Goal: Task Accomplishment & Management: Manage account settings

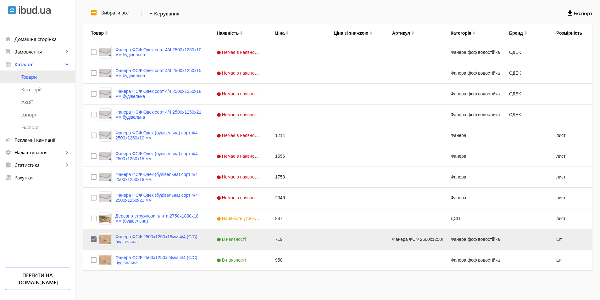
click at [32, 79] on span "Товари" at bounding box center [45, 77] width 49 height 6
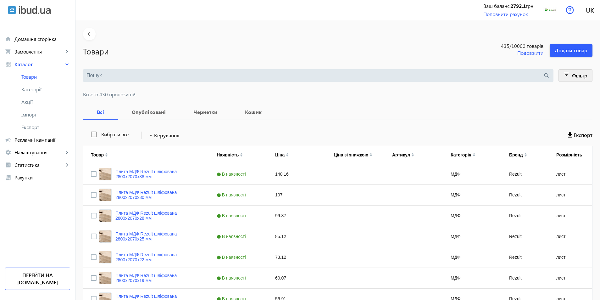
click at [573, 75] on span "Фільтр" at bounding box center [579, 75] width 15 height 7
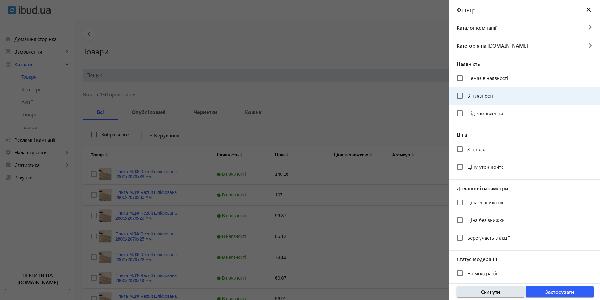
click at [506, 93] on mat-checkbox "В наявності" at bounding box center [528, 95] width 143 height 13
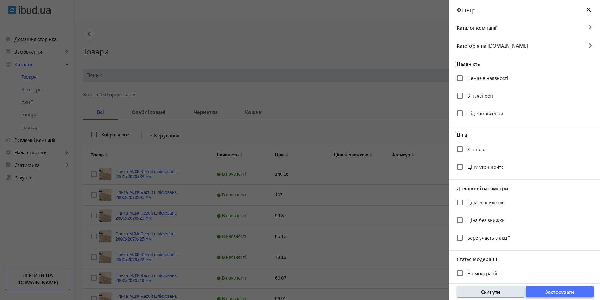
click at [537, 291] on span "button" at bounding box center [560, 291] width 68 height 15
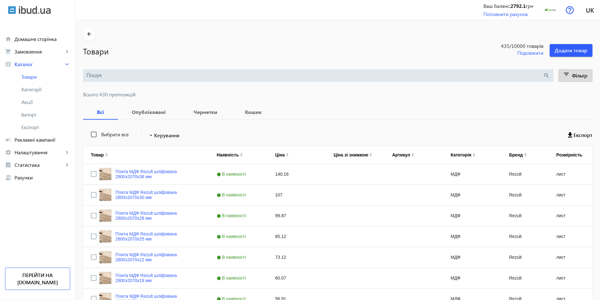
click at [103, 74] on input "search" at bounding box center [314, 75] width 457 height 7
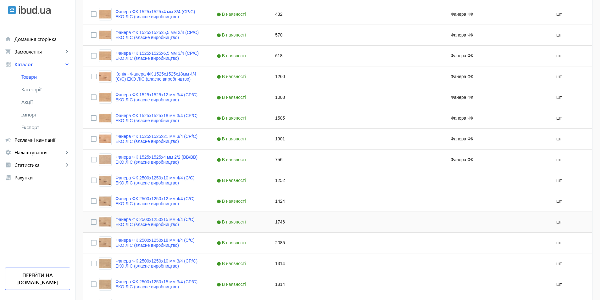
scroll to position [475, 0]
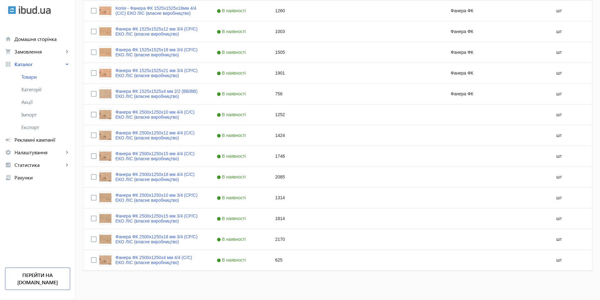
type input "власне 4/4"
click at [92, 261] on input "Press Space to toggle row selection (unchecked)" at bounding box center [94, 260] width 6 height 6
checkbox input "true"
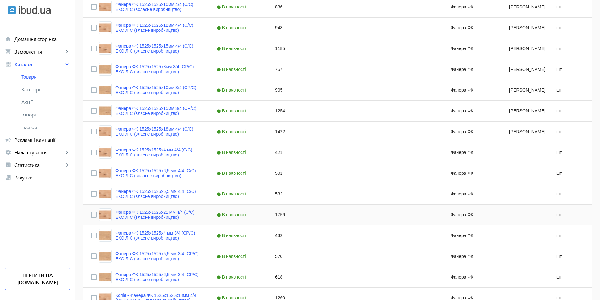
scroll to position [31, 0]
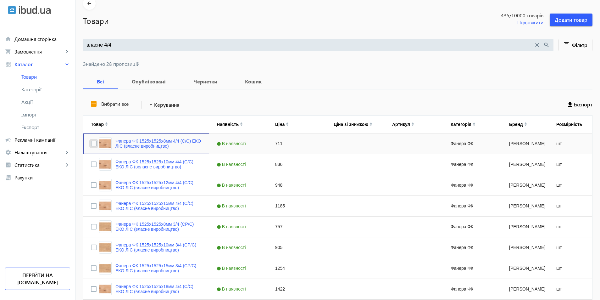
click at [91, 143] on input "Press Space to toggle row selection (unchecked)" at bounding box center [94, 144] width 6 height 6
checkbox input "true"
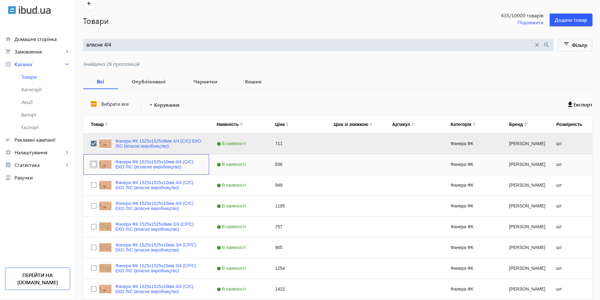
click at [91, 164] on input "Press Space to toggle row selection (unchecked)" at bounding box center [94, 164] width 6 height 6
checkbox input "true"
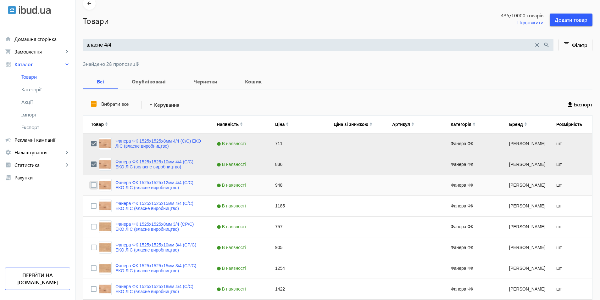
click at [91, 183] on input "Press Space to toggle row selection (unchecked)" at bounding box center [94, 185] width 6 height 6
checkbox input "true"
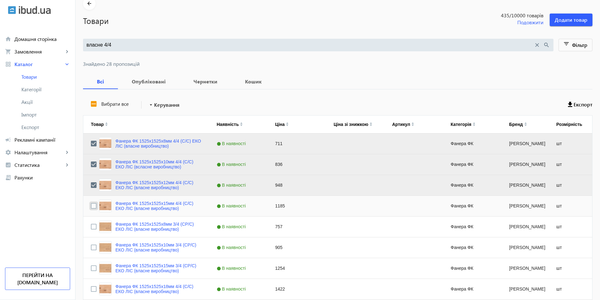
click at [91, 207] on input "Press Space to toggle row selection (unchecked)" at bounding box center [94, 206] width 6 height 6
checkbox input "true"
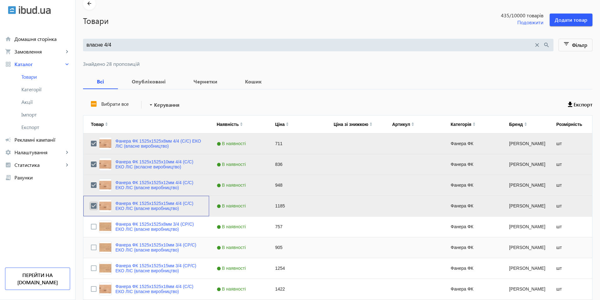
scroll to position [93, 0]
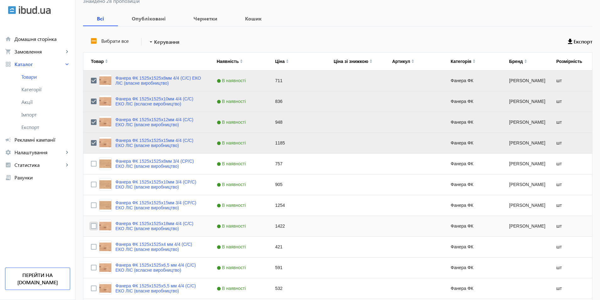
click at [91, 227] on input "Press Space to toggle row selection (unchecked)" at bounding box center [94, 226] width 6 height 6
checkbox input "true"
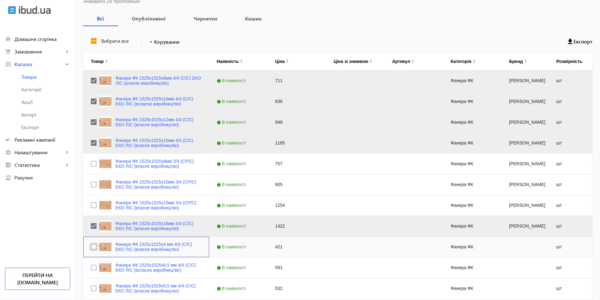
click at [91, 245] on input "Press Space to toggle row selection (unchecked)" at bounding box center [94, 247] width 6 height 6
checkbox input "true"
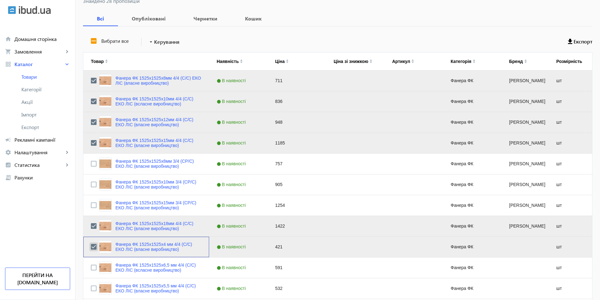
scroll to position [156, 0]
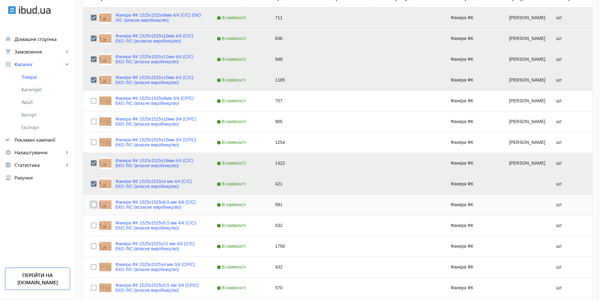
click at [91, 203] on input "Press Space to toggle row selection (unchecked)" at bounding box center [94, 205] width 6 height 6
checkbox input "true"
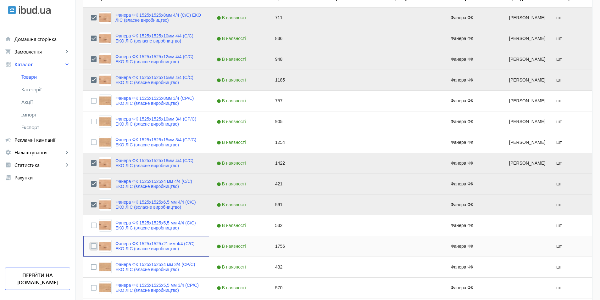
click at [92, 244] on input "Press Space to toggle row selection (unchecked)" at bounding box center [94, 246] width 6 height 6
checkbox input "true"
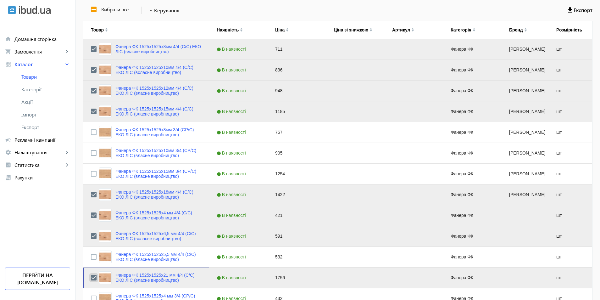
scroll to position [0, 0]
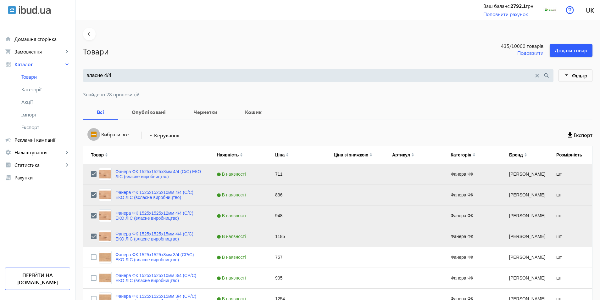
click at [90, 135] on input "Вибрати все" at bounding box center [93, 134] width 13 height 13
checkbox input "true"
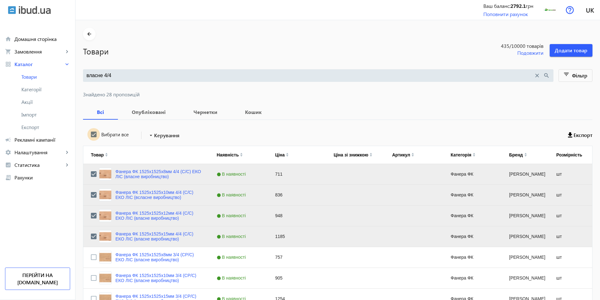
checkbox input "true"
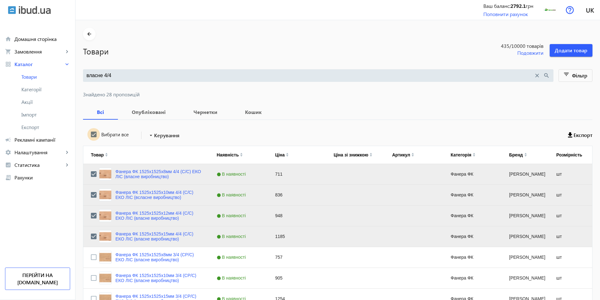
checkbox input "true"
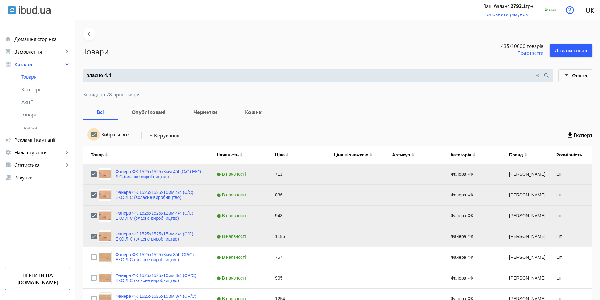
checkbox input "true"
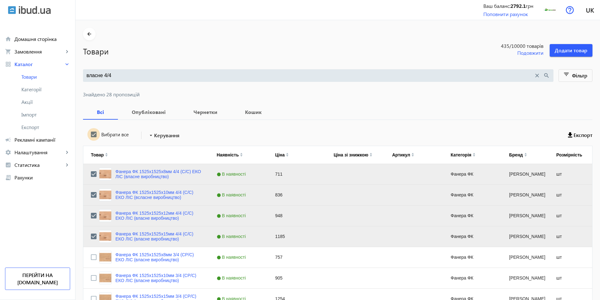
checkbox input "true"
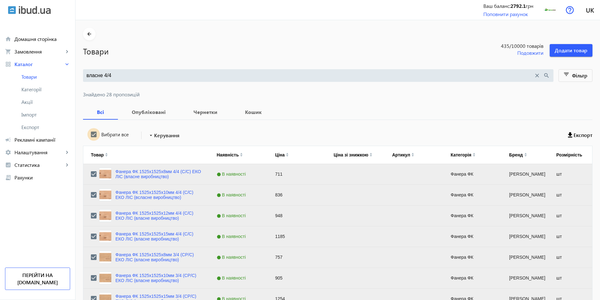
click at [90, 135] on input "Вибрати все" at bounding box center [93, 134] width 13 height 13
checkbox input "false"
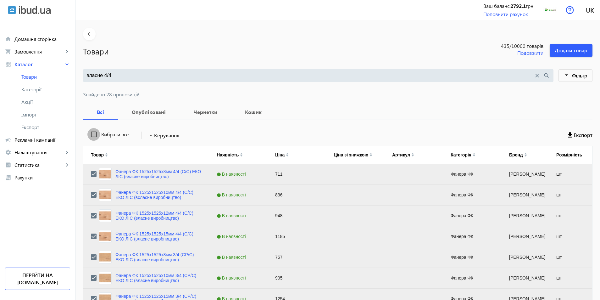
checkbox input "false"
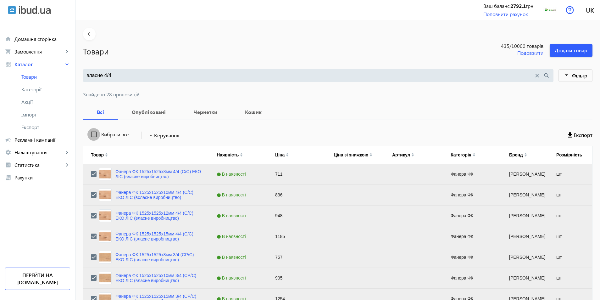
checkbox input "false"
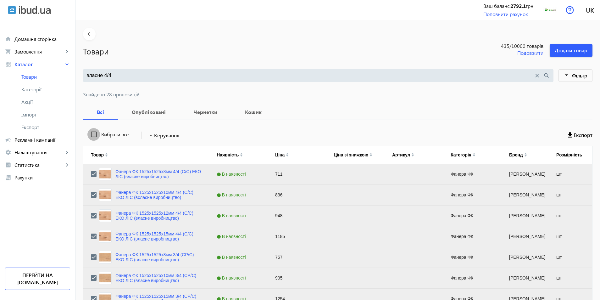
checkbox input "false"
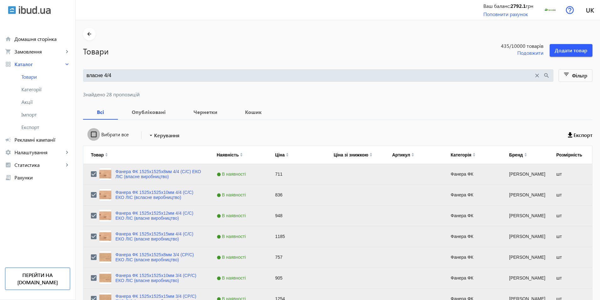
checkbox input "false"
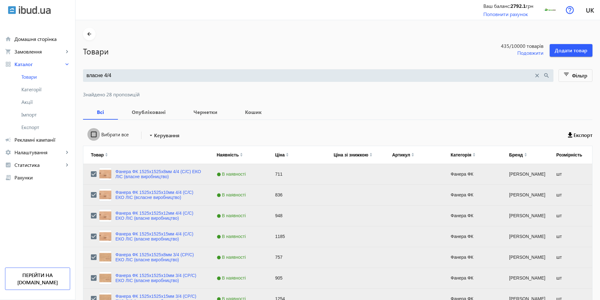
checkbox input "false"
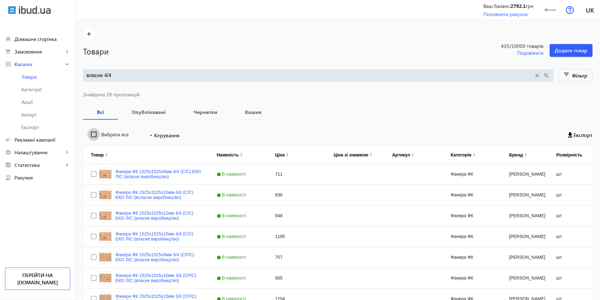
scroll to position [126, 0]
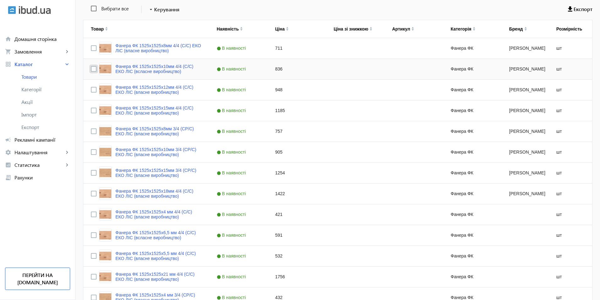
click at [91, 70] on input "Press Space to toggle row selection (unchecked)" at bounding box center [94, 69] width 6 height 6
checkbox input "true"
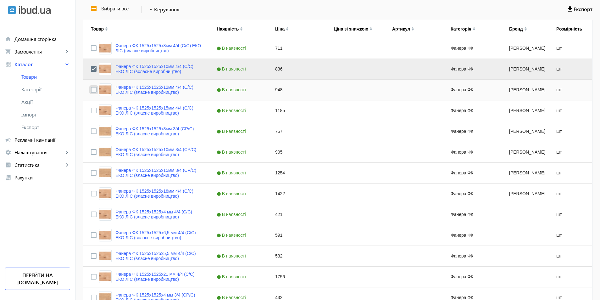
click at [91, 89] on input "Press Space to toggle row selection (unchecked)" at bounding box center [94, 90] width 6 height 6
checkbox input "true"
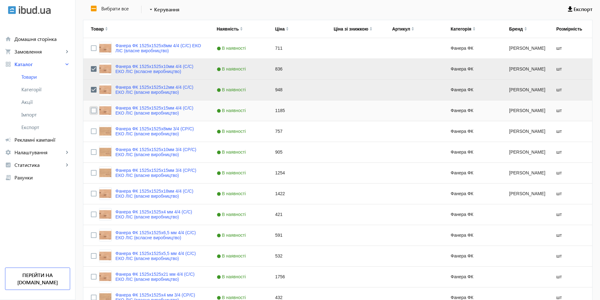
click at [91, 111] on input "Press Space to toggle row selection (unchecked)" at bounding box center [94, 111] width 6 height 6
checkbox input "true"
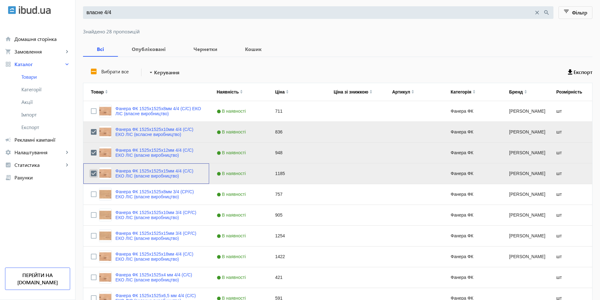
scroll to position [0, 0]
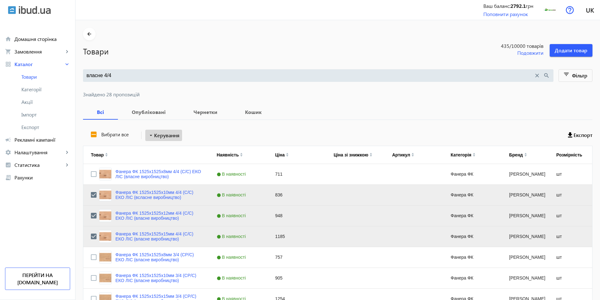
click at [163, 133] on span "Керування" at bounding box center [166, 135] width 25 height 8
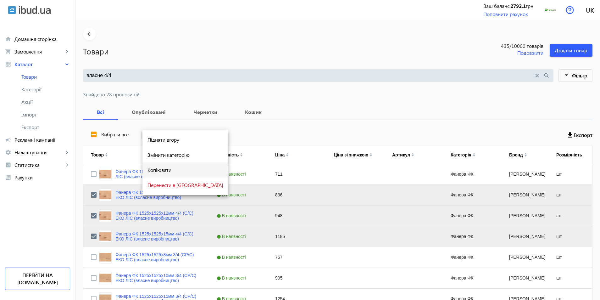
click at [165, 169] on span "Копіювати" at bounding box center [185, 169] width 76 height 5
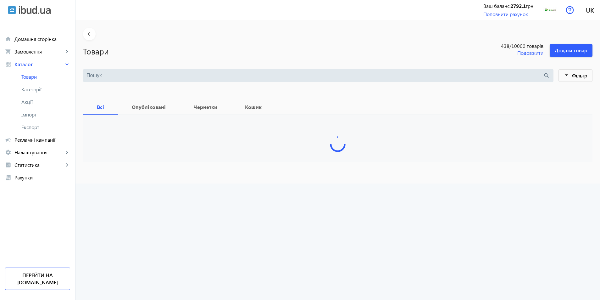
type input "власне 4/4"
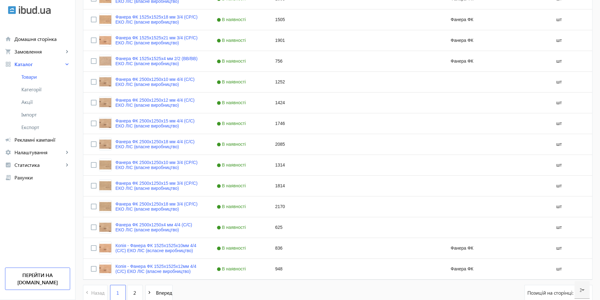
scroll to position [543, 0]
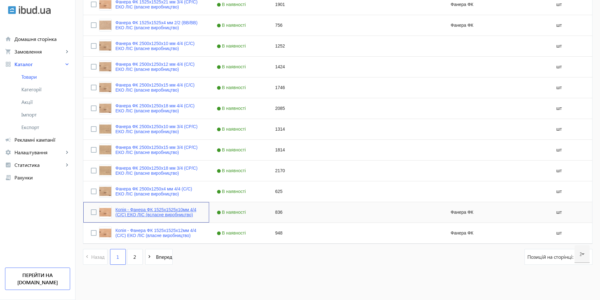
click at [150, 213] on link "Копія - Фанера ФК 1525x1525x10мм 4/4 (C/C) ЕКО ЛІС (всласне виробництво)" at bounding box center [158, 212] width 86 height 10
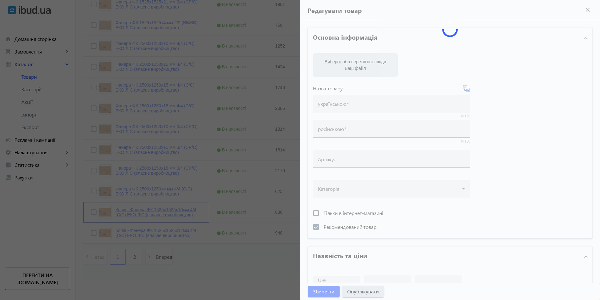
type input "Копія - Фанера ФК 1525x1525x10мм 4/4 (C/C) ЕКО ЛІС (всласне виробництво)"
type input "Копия - Фанера ФК 1525x1525x10мм 4/4 (C/C) ЭКО ЛИС (власне виробництво)"
checkbox input "true"
type input "836"
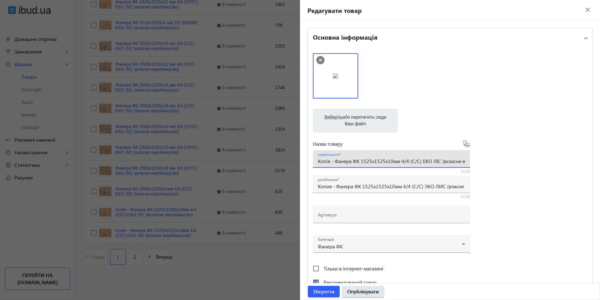
drag, startPoint x: 335, startPoint y: 162, endPoint x: 268, endPoint y: 156, distance: 66.9
type input "Фанера ФК 1525x1525x10мм 4/4 (C/C) ЕКО ЛІС (всласне виробництво)"
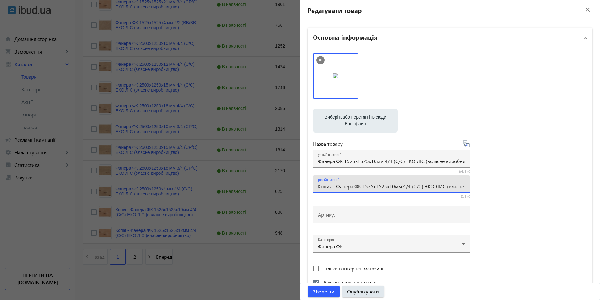
drag, startPoint x: 336, startPoint y: 186, endPoint x: 117, endPoint y: 192, distance: 219.2
type input "Фанера ФК 1525x1525x10мм 4/4 (C/C) ЭКО ЛИС (власне виробництво)"
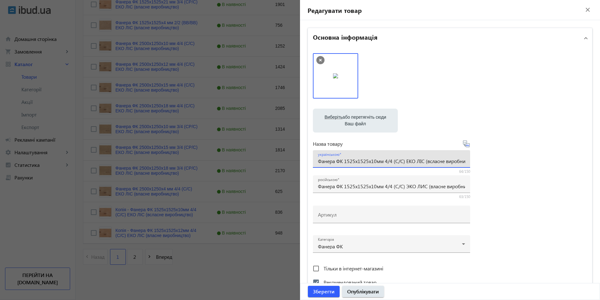
drag, startPoint x: 341, startPoint y: 163, endPoint x: 189, endPoint y: 279, distance: 191.6
click at [341, 164] on input "Фанера ФК 1525x1525x10мм 4/4 (C/C) ЕКО ЛІС (всласне виробництво)" at bounding box center [391, 161] width 147 height 7
type input "Фанера ФСФ 1525x1525x10мм 4/4 (C/C) ЕКО ЛІС (всласне виробництво)"
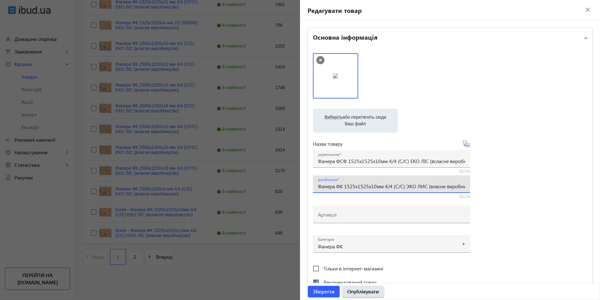
click at [341, 190] on div "російською Фанера ФК 1525x1525x10мм 4/4 (C/C) ЭКО ЛИС (власне виробництво)" at bounding box center [391, 184] width 147 height 18
type input "Фанера ФСФ 1525x1525x10мм 4/4 (C/C) ЭКО ЛИС (власне виробництво)"
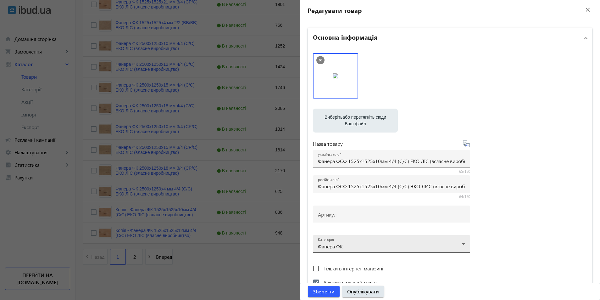
click at [336, 244] on div at bounding box center [391, 241] width 147 height 23
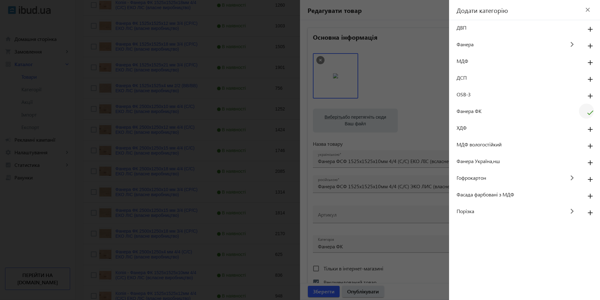
scroll to position [386, 0]
click at [589, 112] on mat-icon "check" at bounding box center [590, 114] width 15 height 15
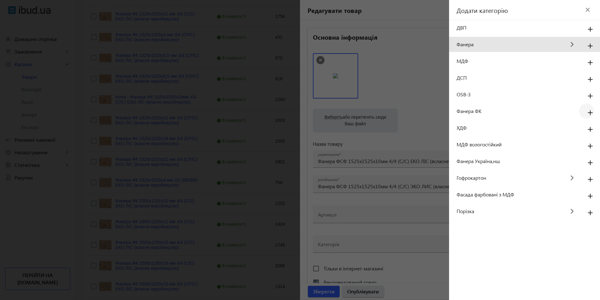
click at [573, 43] on mat-icon "keyboard_arrow_right" at bounding box center [572, 44] width 14 height 14
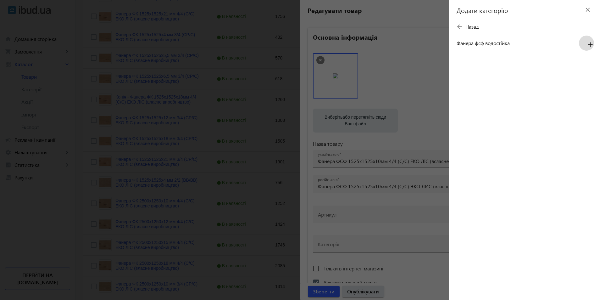
click at [588, 44] on mat-icon "add" at bounding box center [590, 44] width 15 height 11
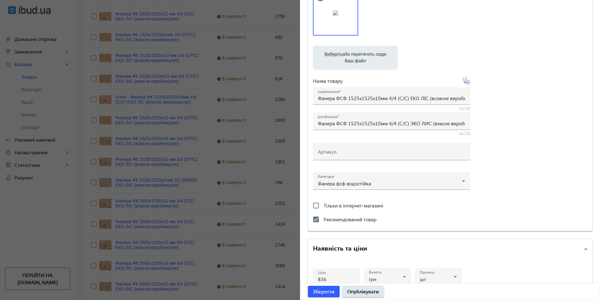
scroll to position [94, 0]
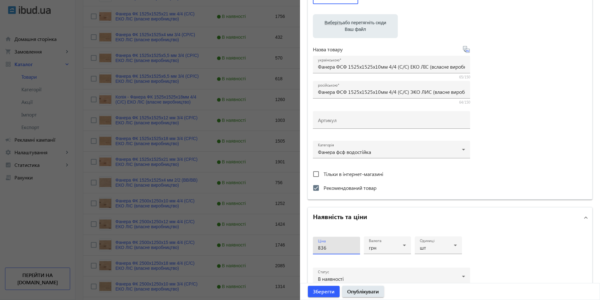
drag, startPoint x: 331, startPoint y: 248, endPoint x: 278, endPoint y: 254, distance: 53.2
click at [278, 254] on mat-sidenav-container "arrow_back Товари 438 /10000 товарів Подовжити Додати товар власне 4/4 search f…" at bounding box center [337, 45] width 525 height 823
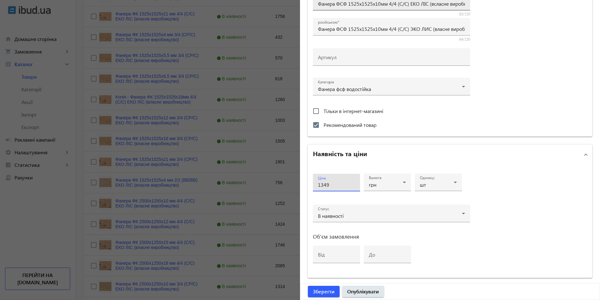
scroll to position [189, 0]
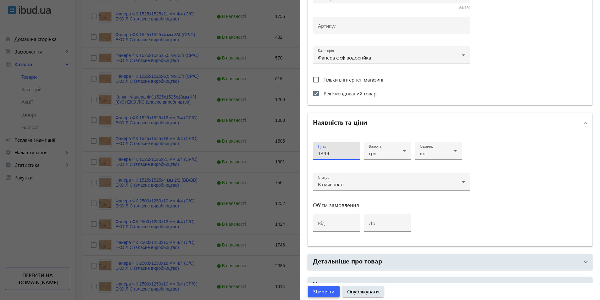
type input "1349"
click at [331, 289] on span "Зберегти" at bounding box center [324, 291] width 22 height 7
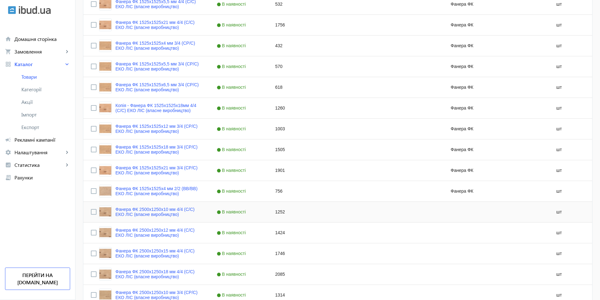
scroll to position [503, 0]
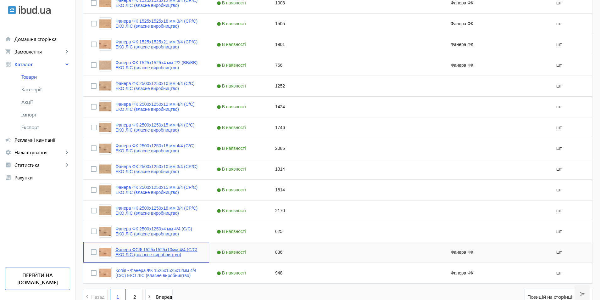
click at [159, 252] on link "Фанера ФСФ 1525x1525x10мм 4/4 (C/C) ЕКО ЛІС (всласне виробництво)" at bounding box center [158, 252] width 86 height 10
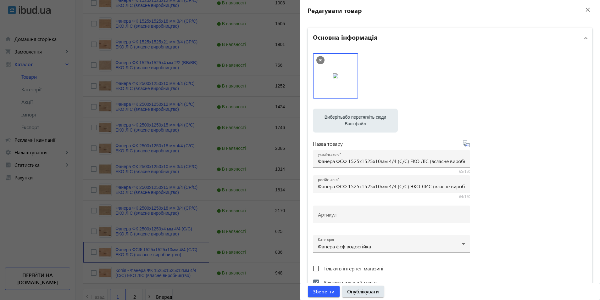
scroll to position [157, 0]
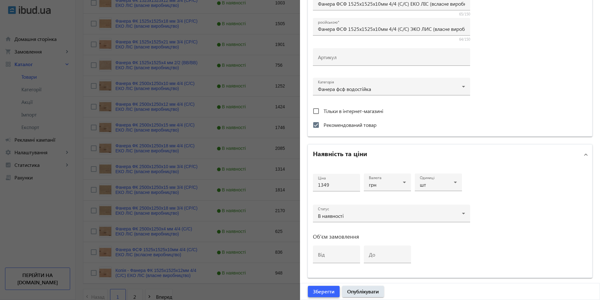
click at [316, 293] on span "Зберегти" at bounding box center [324, 291] width 22 height 7
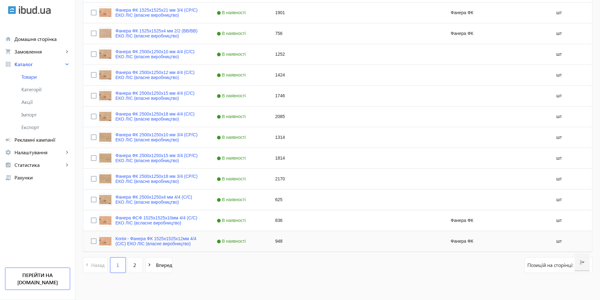
scroll to position [543, 0]
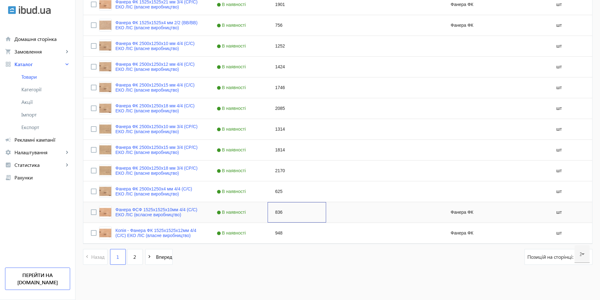
click at [274, 213] on div "836" at bounding box center [297, 212] width 58 height 20
type input "1349"
click at [330, 225] on div "Press SPACE to select this row." at bounding box center [355, 233] width 58 height 20
click at [330, 218] on div "Press SPACE to select this row." at bounding box center [355, 212] width 58 height 20
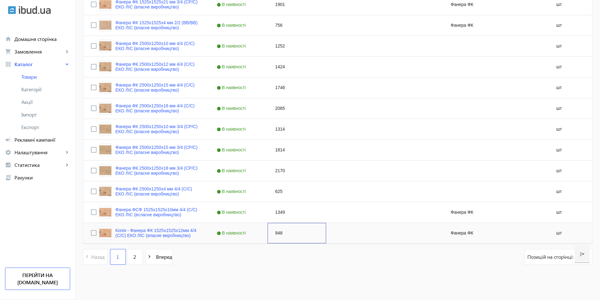
click at [274, 238] on div "948" at bounding box center [297, 233] width 58 height 20
type input "1521"
click at [149, 235] on link "Копія - Фанера ФК 1525x1525x12мм 4/4 (C/C) ЕКО ЛІС (власне виробництво)" at bounding box center [158, 233] width 86 height 10
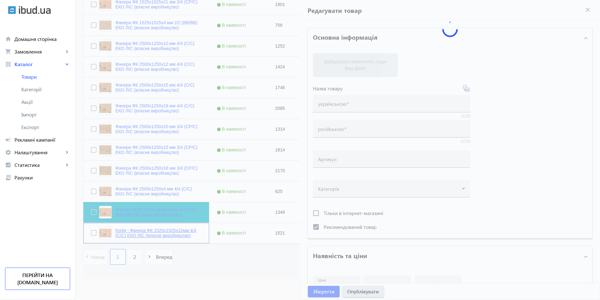
type input "Копія - Фанера ФК 1525x1525x12мм 4/4 (C/C) ЕКО ЛІС (власне виробництво)"
type input "Копия - Фанера ФК 1525x1525x12мм 4/4 (C/C) ЕКО ЛІС (власне виробництво)"
checkbox input "true"
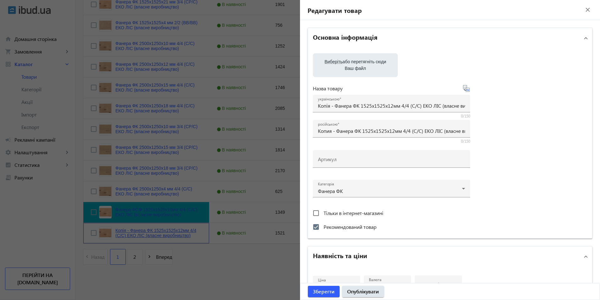
type input "1521"
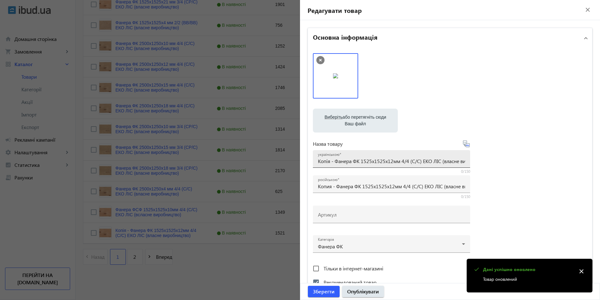
click at [336, 163] on input "Копія - Фанера ФК 1525x1525x12мм 4/4 (C/C) ЕКО ЛІС (власне виробництво)" at bounding box center [391, 161] width 147 height 7
drag, startPoint x: 333, startPoint y: 162, endPoint x: 256, endPoint y: 157, distance: 76.6
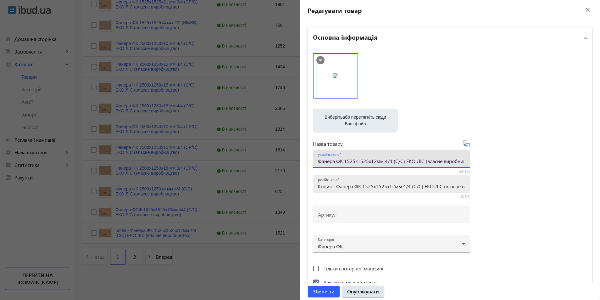
type input "Фанера ФК 1525x1525x12мм 4/4 (C/C) ЕКО ЛІС (власне виробництво)"
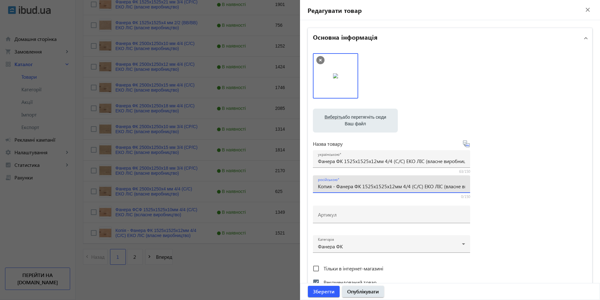
drag, startPoint x: 334, startPoint y: 186, endPoint x: 257, endPoint y: 185, distance: 77.4
type input "Фанера ФК 1525x1525x12мм 4/4 (C/C) ЕКО ЛІС (власне виробництво)"
click at [340, 161] on input "Фанера ФК 1525x1525x12мм 4/4 (C/C) ЕКО ЛІС (власне виробництво)" at bounding box center [391, 161] width 147 height 7
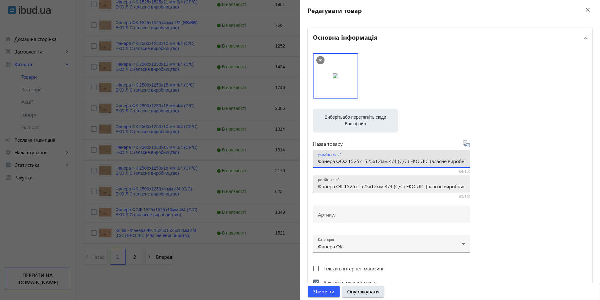
type input "Фанера ФСФ 1525x1525x12мм 4/4 (C/C) ЕКО ЛІС (власне виробництво)"
click at [341, 188] on input "Фанера ФК 1525x1525x12мм 4/4 (C/C) ЕКО ЛІС (власне виробництво)" at bounding box center [391, 186] width 147 height 7
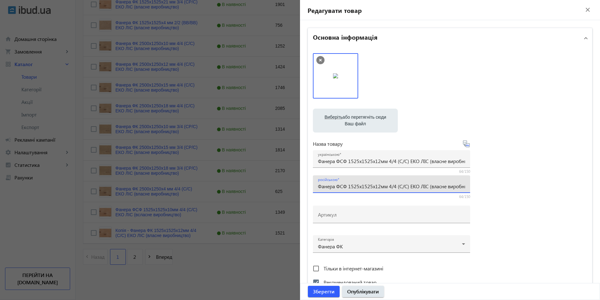
scroll to position [67, 0]
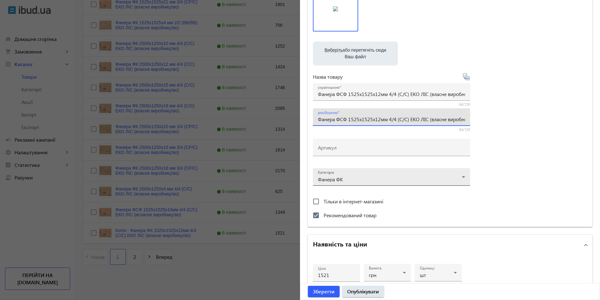
type input "Фанера ФСФ 1525x1525x12мм 4/4 (C/C) ЕКО ЛІС (власне виробництво)"
click at [370, 178] on div at bounding box center [391, 174] width 147 height 23
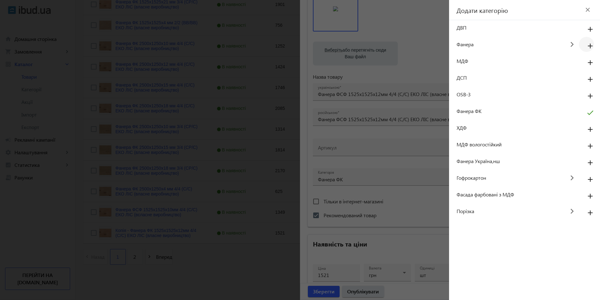
click at [587, 45] on mat-icon "add" at bounding box center [590, 46] width 15 height 11
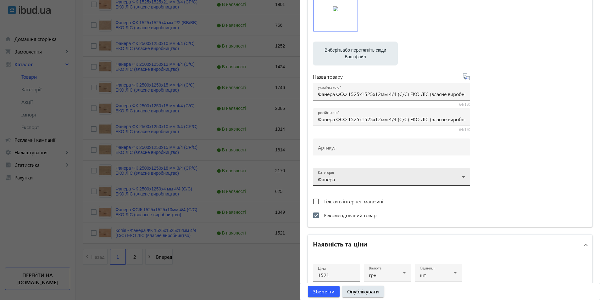
click at [394, 177] on div at bounding box center [391, 174] width 147 height 23
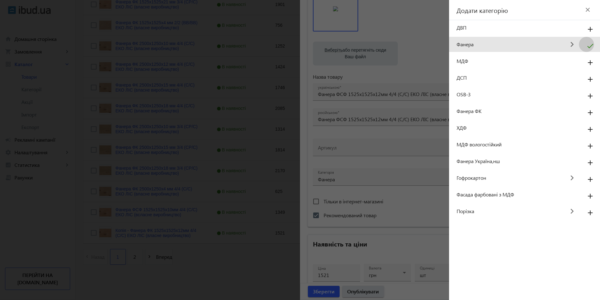
click at [593, 47] on mat-icon "check" at bounding box center [590, 48] width 15 height 15
click at [570, 42] on mat-icon "keyboard_arrow_right" at bounding box center [572, 44] width 14 height 14
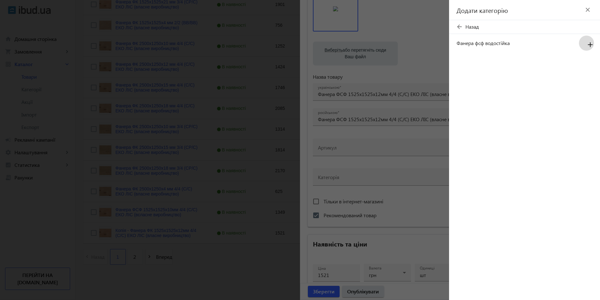
click at [590, 45] on mat-icon "add" at bounding box center [590, 44] width 15 height 11
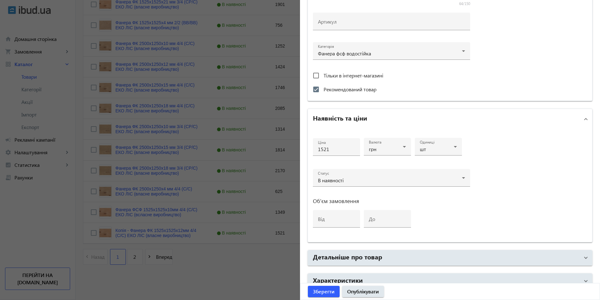
scroll to position [225, 0]
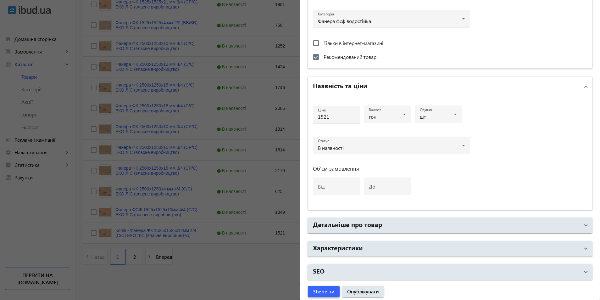
click at [320, 291] on span "Зберегти" at bounding box center [324, 291] width 22 height 7
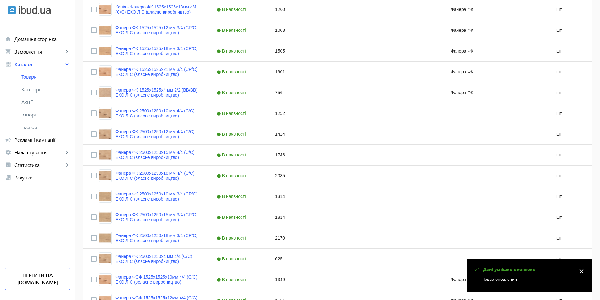
scroll to position [543, 0]
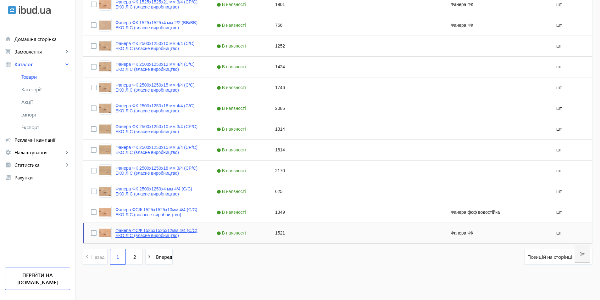
click at [158, 234] on link "Фанера ФСФ 1525x1525x12мм 4/4 (C/C) ЕКО ЛІС (власне виробництво)" at bounding box center [158, 233] width 86 height 10
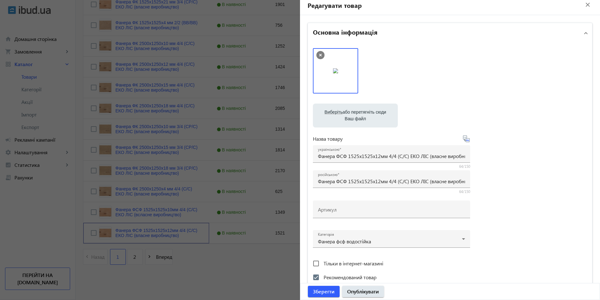
scroll to position [162, 0]
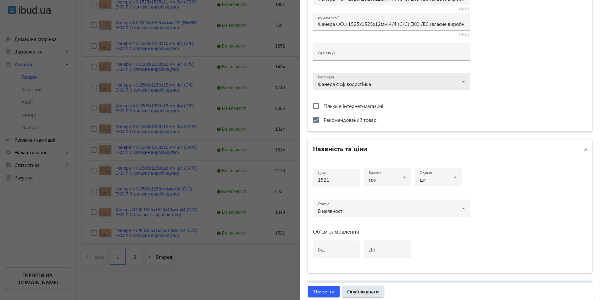
click at [370, 84] on div at bounding box center [391, 79] width 147 height 23
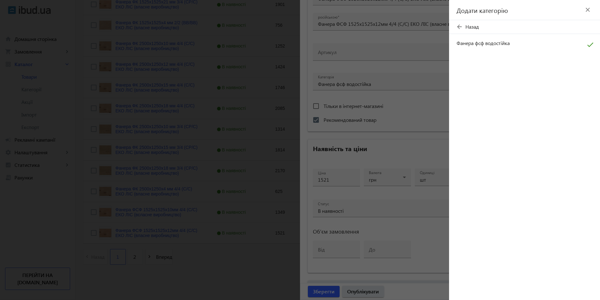
click at [482, 46] on span "Фанера фсф водостійка" at bounding box center [518, 43] width 122 height 7
click at [328, 281] on div at bounding box center [300, 150] width 600 height 300
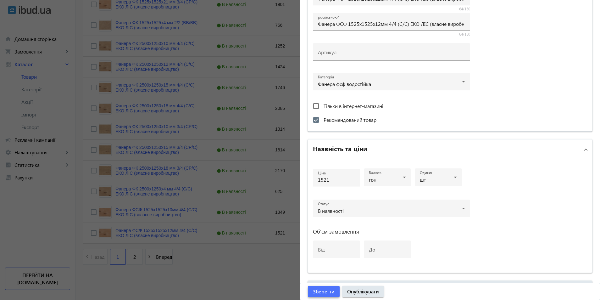
click at [322, 294] on span "Зберегти" at bounding box center [324, 291] width 22 height 7
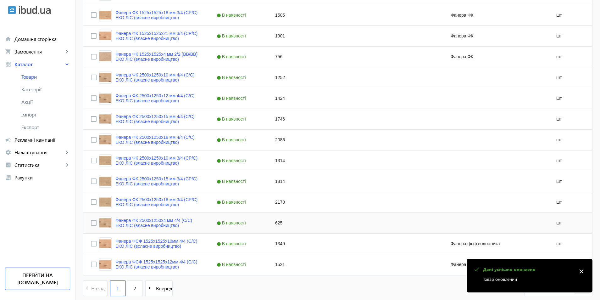
scroll to position [543, 0]
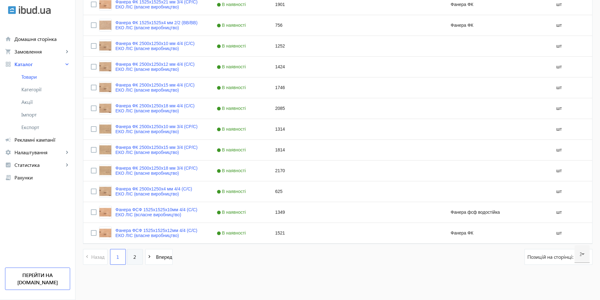
click at [133, 257] on span "2" at bounding box center [134, 256] width 3 height 7
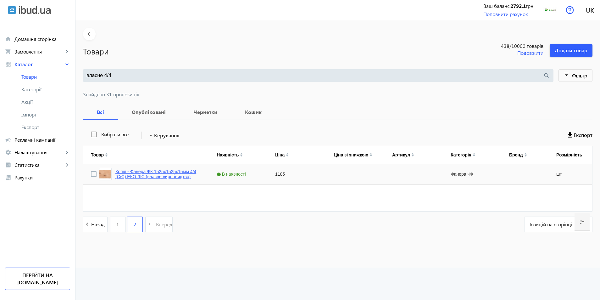
click at [157, 177] on link "Копія - Фанера ФК 1525x1525x15мм 4/4 (C/C) ЕКО ЛІС (власне виробництво)" at bounding box center [158, 174] width 86 height 10
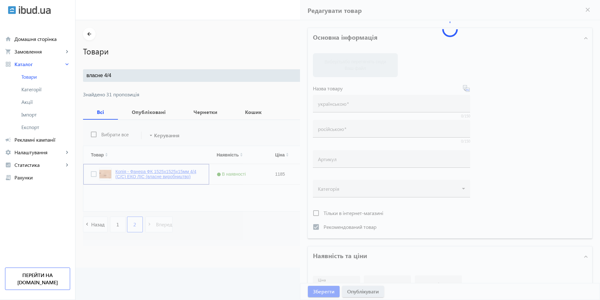
type input "Копія - Фанера ФК 1525x1525x15мм 4/4 (C/C) ЕКО ЛІС (власне виробництво)"
type input "Копия - Фанера ФК 1525x1525x15мм 4/4 (C/C) ЕКО ЛІС (власне виробництво)"
checkbox input "true"
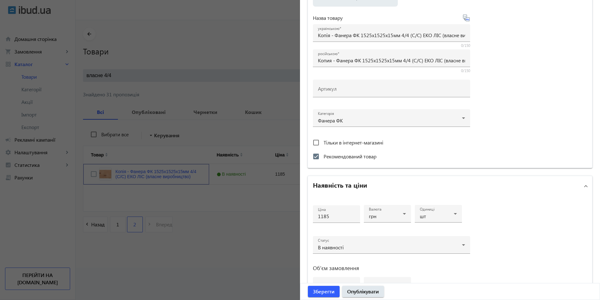
scroll to position [225, 0]
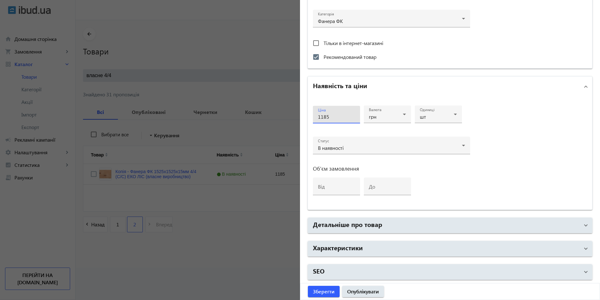
drag, startPoint x: 330, startPoint y: 119, endPoint x: 297, endPoint y: 123, distance: 33.5
click at [297, 123] on mat-sidenav-container "arrow_back Товари 438 /10000 товарів Подовжити Додати товар власне 4/4 search f…" at bounding box center [337, 143] width 525 height 247
type input "1870"
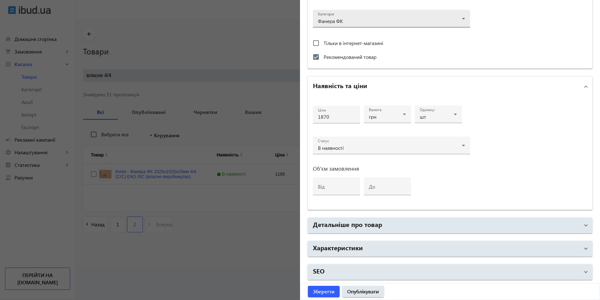
click at [346, 24] on div at bounding box center [391, 16] width 147 height 23
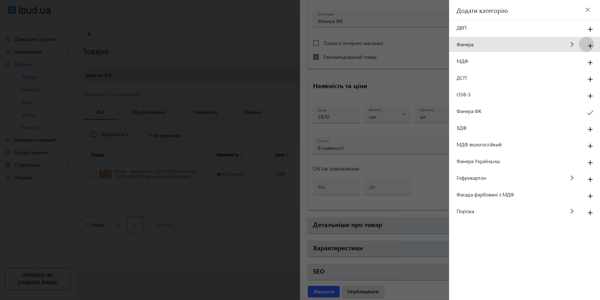
click at [588, 47] on mat-icon "add" at bounding box center [590, 46] width 15 height 11
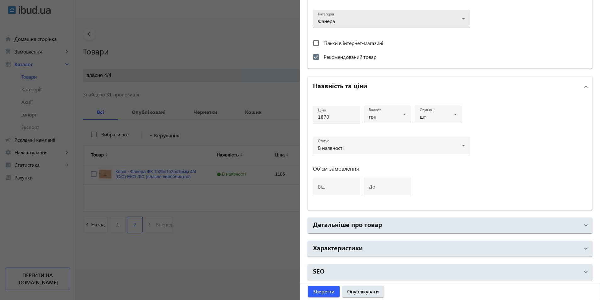
click at [411, 18] on div at bounding box center [391, 16] width 147 height 23
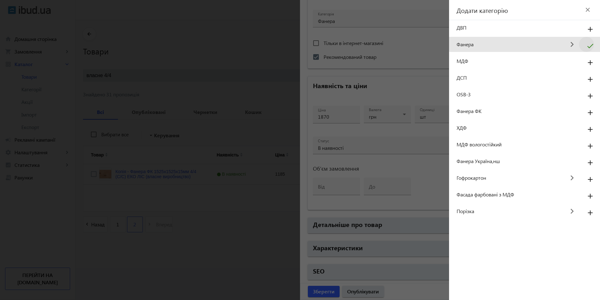
click at [570, 41] on mat-icon "keyboard_arrow_right" at bounding box center [572, 44] width 14 height 14
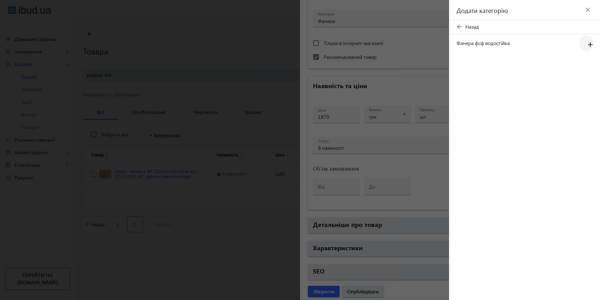
click at [590, 43] on mat-icon "add" at bounding box center [590, 44] width 15 height 11
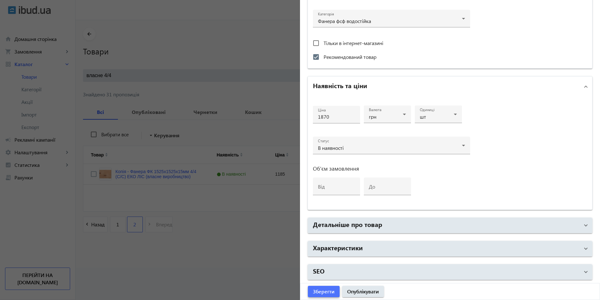
click at [326, 292] on span "Зберегти" at bounding box center [324, 291] width 22 height 7
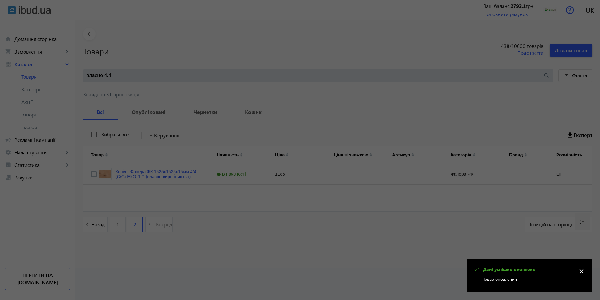
scroll to position [0, 0]
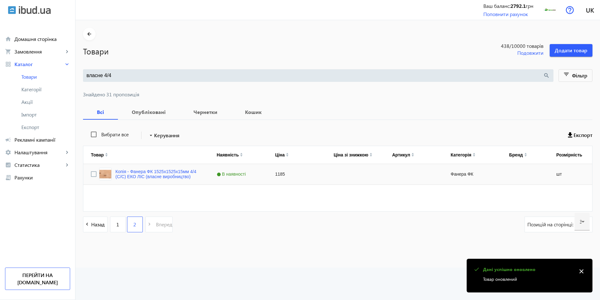
click at [276, 173] on div "1185" at bounding box center [297, 174] width 58 height 20
click at [274, 176] on div "1185" at bounding box center [297, 174] width 58 height 20
click at [264, 201] on div "Копія - Фанера ФК 1525x1525x15мм 4/4 (C/C) ЕКО ЛІС (власне виробництво) В наявн…" at bounding box center [339, 187] width 513 height 47
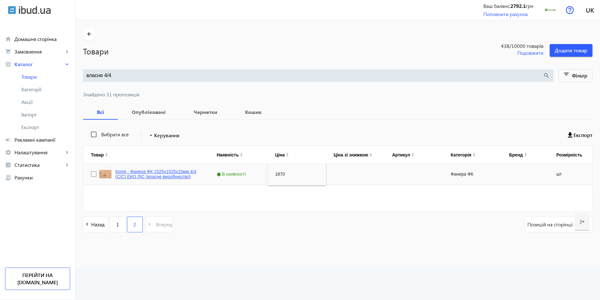
click at [172, 173] on link "Копія - Фанера ФК 1525x1525x15мм 4/4 (C/C) ЕКО ЛІС (власне виробництво)" at bounding box center [158, 174] width 86 height 10
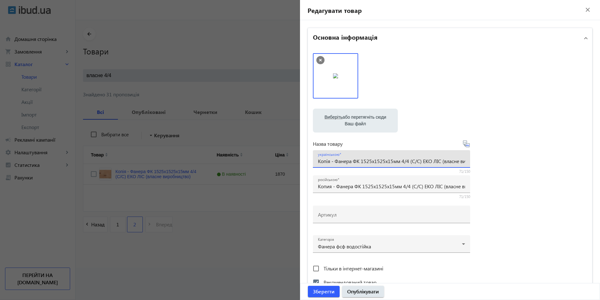
drag, startPoint x: 333, startPoint y: 162, endPoint x: 103, endPoint y: 155, distance: 230.9
click at [208, 157] on mat-sidenav-container "arrow_back Товари 438 /10000 товарів Подовжити Додати товар власне 4/4 search f…" at bounding box center [337, 143] width 525 height 247
type input "Фанера ФК 1525x1525x15мм 4/4 (C/C) ЕКО ЛІС (власне виробництво)"
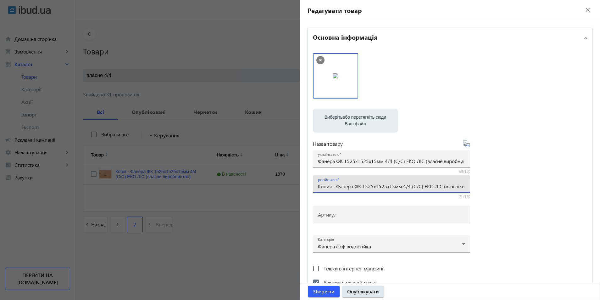
drag, startPoint x: 334, startPoint y: 185, endPoint x: 252, endPoint y: 182, distance: 82.1
click at [252, 182] on mat-sidenav-container "arrow_back Товари 438 /10000 товарів Подовжити Додати товар власне 4/4 search f…" at bounding box center [337, 143] width 525 height 247
type input "Фанера ФК 1525x1525x15мм 4/4 (C/C) ЕКО ЛІС (власне виробництво)"
click at [313, 291] on span "Зберегти" at bounding box center [324, 291] width 22 height 7
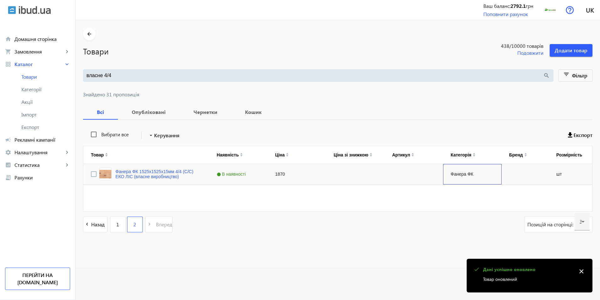
click at [458, 175] on div "Фанера ФК" at bounding box center [472, 174] width 58 height 20
click at [456, 172] on div "Фанера ФК" at bounding box center [472, 174] width 58 height 20
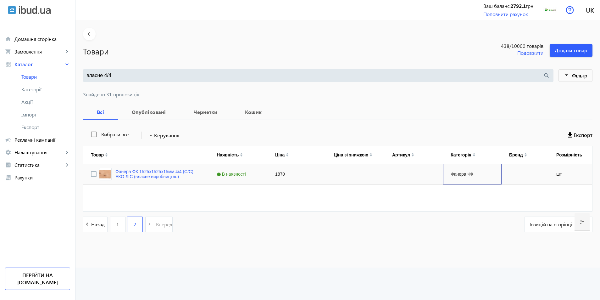
click at [456, 172] on div "Фанера ФК" at bounding box center [472, 174] width 58 height 20
click at [471, 175] on div "Фанера ФК" at bounding box center [472, 174] width 58 height 20
click at [163, 173] on link "Фанера ФК 1525x1525x15мм 4/4 (C/C) ЕКО ЛІС (власне виробництво)" at bounding box center [158, 174] width 86 height 10
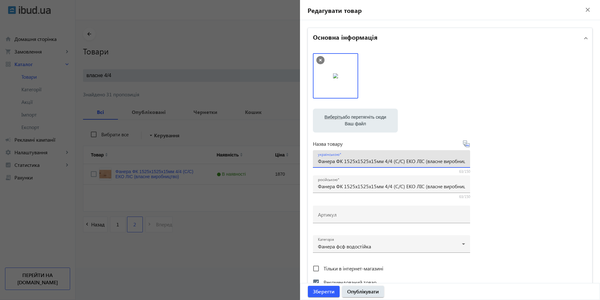
click at [341, 161] on input "Фанера ФК 1525x1525x15мм 4/4 (C/C) ЕКО ЛІС (власне виробництво)" at bounding box center [391, 161] width 147 height 7
type input "Фанера ФСФ 1525x1525x15мм 4/4 (C/C) ЕКО ЛІС (власне виробництво)"
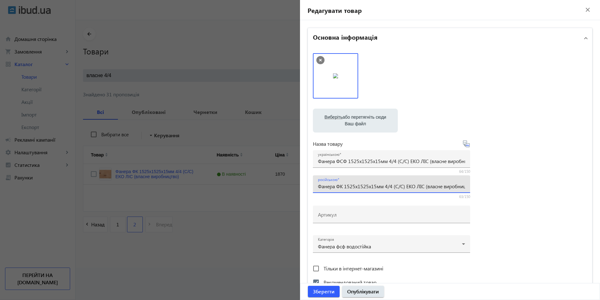
click at [341, 186] on input "Фанера ФК 1525x1525x15мм 4/4 (C/C) ЕКО ЛІС (власне виробництво)" at bounding box center [391, 186] width 147 height 7
type input "Фанера ФСФ 1525x1525x15мм 4/4 (C/C) ЕКО ЛІС (власне виробництво)"
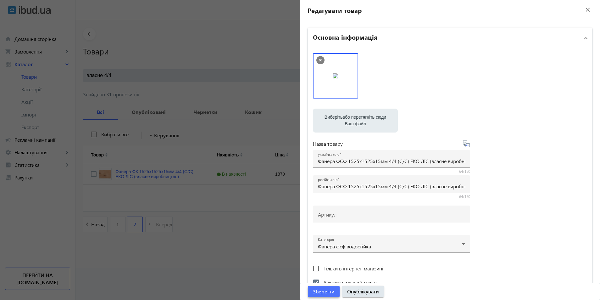
click at [330, 291] on span "Зберегти" at bounding box center [324, 291] width 22 height 7
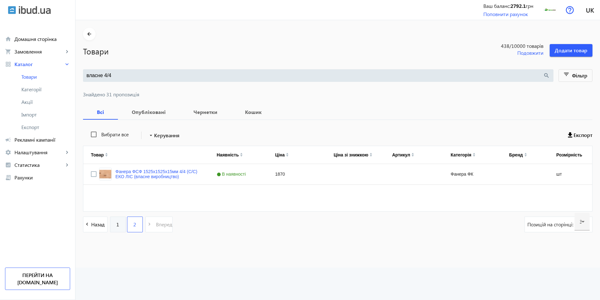
click at [112, 225] on link "1" at bounding box center [118, 224] width 16 height 16
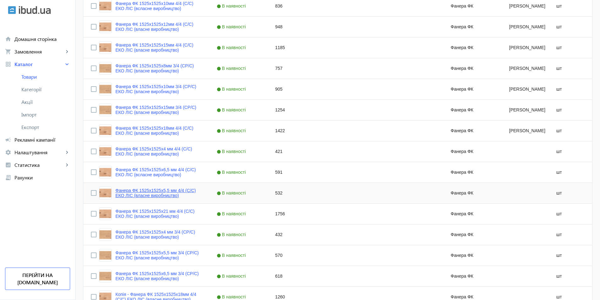
scroll to position [220, 0]
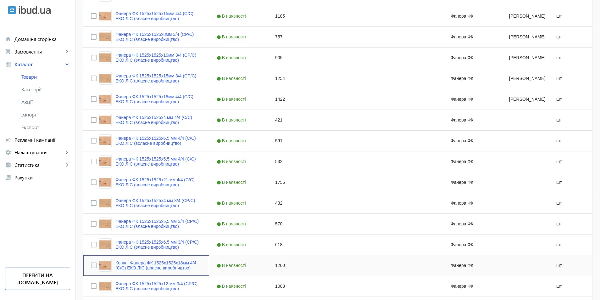
click at [149, 265] on link "Копія - Фанера ФК 1525x1525x18мм 4/4 (C/C) ЕКО ЛІС (власне виробництво)" at bounding box center [158, 265] width 86 height 10
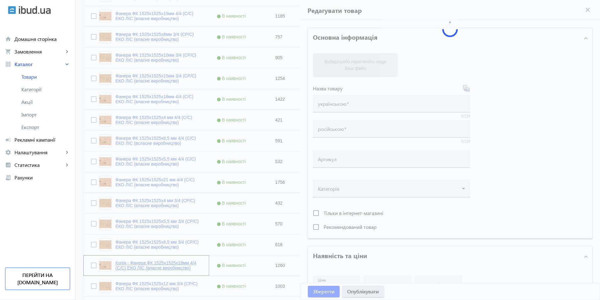
type input "Копія - Фанера ФК 1525x1525x18мм 4/4 (C/C) ЕКО ЛІС (власне виробництво)"
type input "Копия - Фанера ФК 1525x1525x18мм 4/4 (C/C) ЕКО ЛІС (власне виробництво)"
type input "1260"
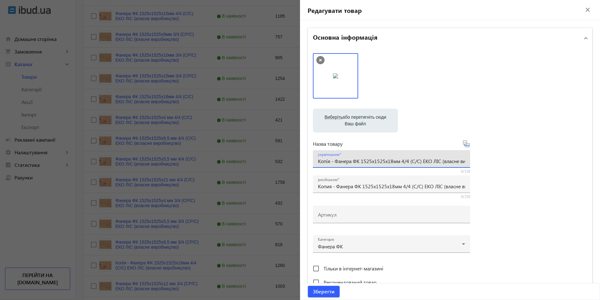
drag, startPoint x: 334, startPoint y: 162, endPoint x: 280, endPoint y: 158, distance: 53.7
click at [280, 158] on mat-sidenav-container "arrow_back Товари 438 /10000 товарів Подовжити Додати товар власне 4/4 search f…" at bounding box center [337, 211] width 525 height 823
drag, startPoint x: 332, startPoint y: 161, endPoint x: 275, endPoint y: 157, distance: 57.3
click at [275, 157] on mat-sidenav-container "arrow_back Товари 438 /10000 товарів Подовжити Додати товар власне 4/4 search f…" at bounding box center [337, 211] width 525 height 823
drag, startPoint x: 334, startPoint y: 161, endPoint x: 296, endPoint y: 163, distance: 38.1
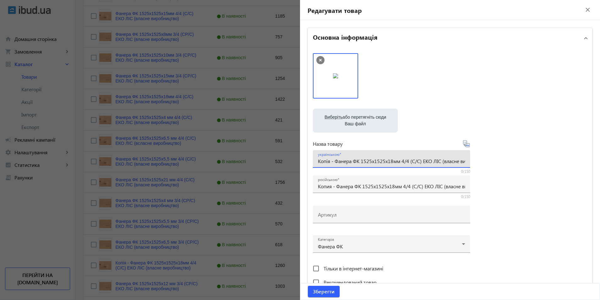
click at [289, 159] on mat-sidenav-container "arrow_back Товари 438 /10000 товарів Подовжити Додати товар власне 4/4 search f…" at bounding box center [337, 211] width 525 height 823
type input "Фанера ФК 1525x1525x18мм 4/4 (C/C) ЕКО ЛІС (власне виробництво)"
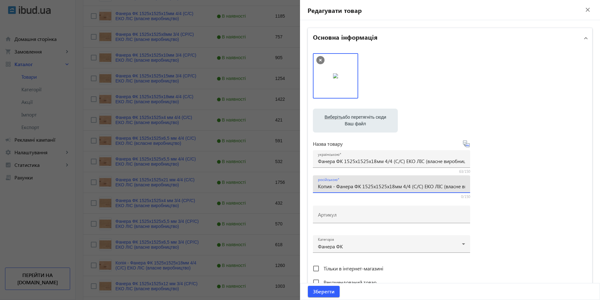
drag, startPoint x: 334, startPoint y: 186, endPoint x: 301, endPoint y: 183, distance: 33.5
click at [301, 183] on div "Основна інформація Виберіть або перетягніть сюди Ваш файл 1450667d959f906dad867…" at bounding box center [450, 272] width 300 height 505
click at [320, 187] on input "Фанера ФК 1525x1525x18мм 4/4 (C/C) ЕКО ЛІС (власне виробництво)" at bounding box center [391, 186] width 147 height 7
type input "Фанера ФК 1525x1525x18мм 4/4 (C/C) ЕКО ЛІС (власне виробництво)"
click at [327, 247] on div at bounding box center [391, 241] width 147 height 23
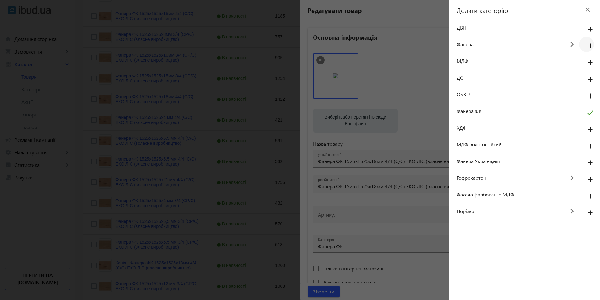
click at [587, 45] on mat-icon "add" at bounding box center [590, 46] width 15 height 11
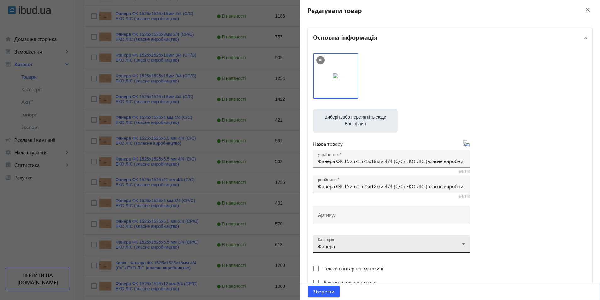
click at [339, 245] on div at bounding box center [391, 241] width 147 height 23
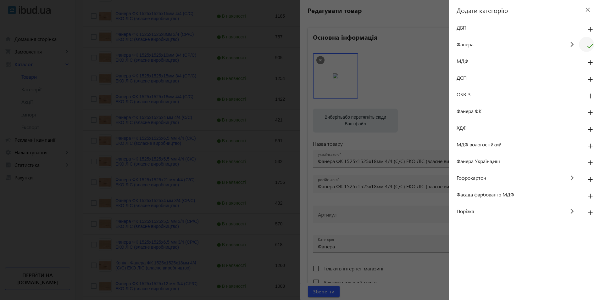
click at [589, 46] on mat-icon "check" at bounding box center [590, 48] width 15 height 15
click at [573, 42] on mat-icon "keyboard_arrow_right" at bounding box center [572, 44] width 14 height 14
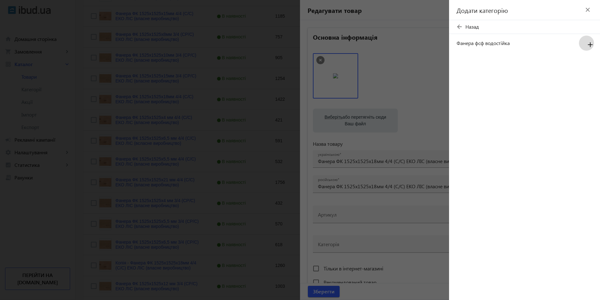
click at [591, 45] on mat-icon "add" at bounding box center [590, 44] width 15 height 11
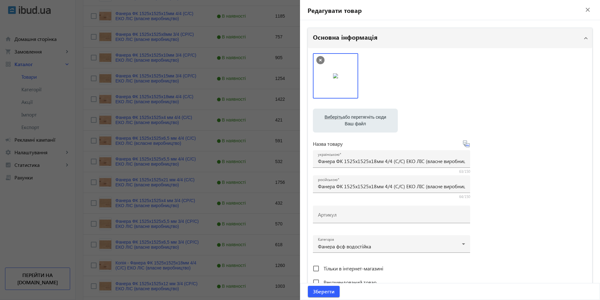
scroll to position [94, 0]
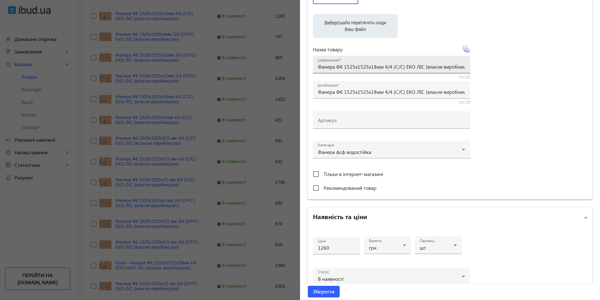
click at [341, 67] on input "Фанера ФК 1525x1525x18мм 4/4 (C/C) ЕКО ЛІС (власне виробництво)" at bounding box center [391, 66] width 147 height 7
type input "Фанера ФСФ 1525x1525x18мм 4/4 (C/C) ЕКО ЛІС (власне виробництво)"
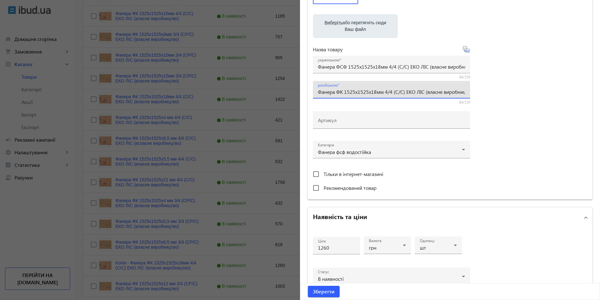
click at [341, 92] on input "Фанера ФК 1525x1525x18мм 4/4 (C/C) ЕКО ЛІС (власне виробництво)" at bounding box center [391, 91] width 147 height 7
type input "Фанера ФСФ 1525x1525x18мм 4/4 (C/C) ЕКО ЛІС (власне виробництво)"
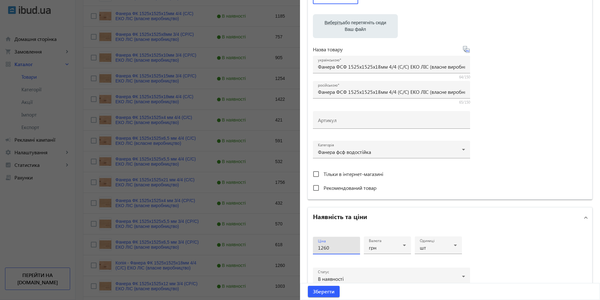
drag, startPoint x: 327, startPoint y: 247, endPoint x: 254, endPoint y: 244, distance: 73.0
click at [277, 244] on mat-sidenav-container "arrow_back Товари 438 /10000 товарів Подовжити Додати товар власне 4/4 search f…" at bounding box center [337, 211] width 525 height 823
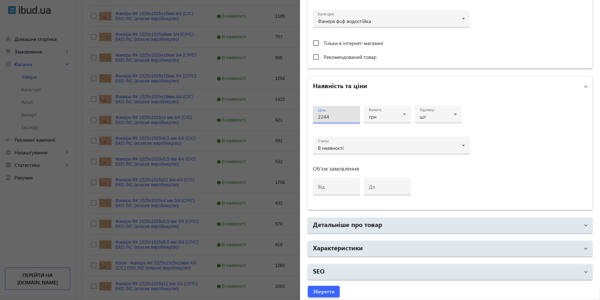
type input "2244"
click at [328, 289] on span "Зберегти" at bounding box center [324, 291] width 22 height 7
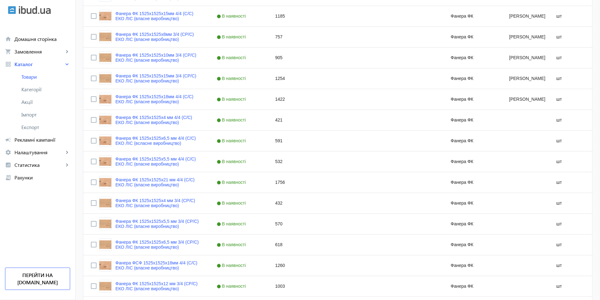
scroll to position [0, 0]
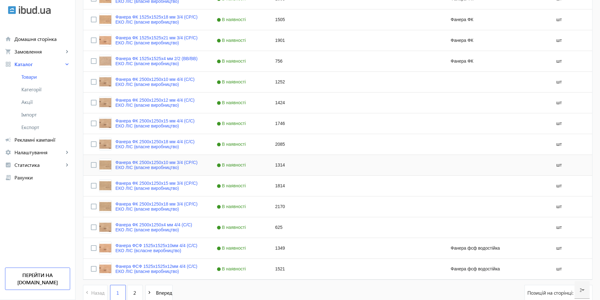
scroll to position [543, 0]
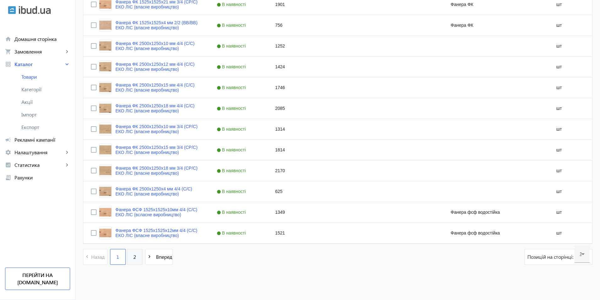
click at [133, 256] on span "2" at bounding box center [134, 256] width 3 height 7
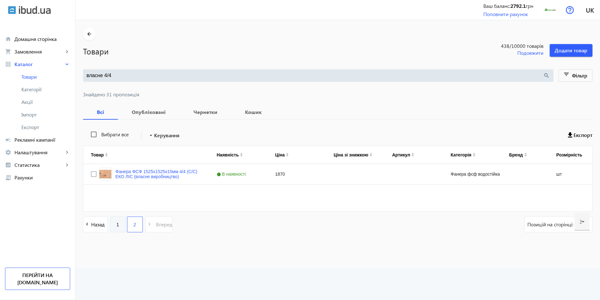
click at [110, 225] on link "1" at bounding box center [118, 224] width 16 height 16
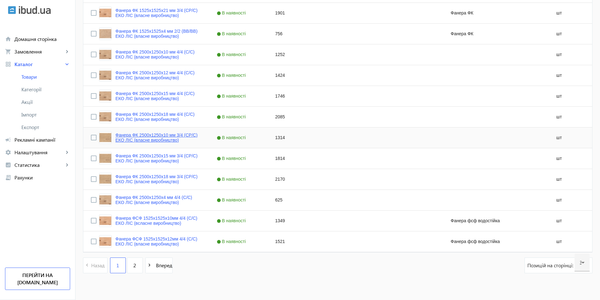
scroll to position [543, 0]
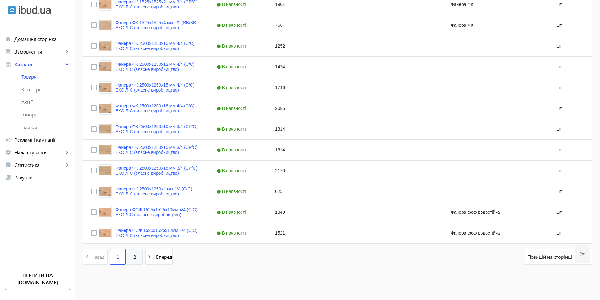
click at [133, 254] on span "2" at bounding box center [134, 256] width 3 height 7
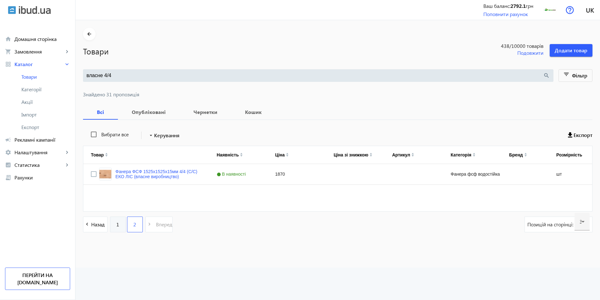
click at [117, 228] on link "1" at bounding box center [118, 224] width 16 height 16
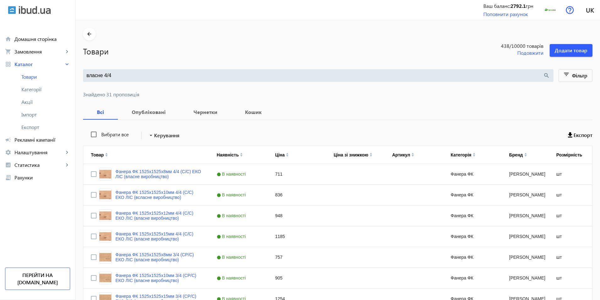
click at [104, 75] on input "власне 4/4" at bounding box center [314, 75] width 457 height 7
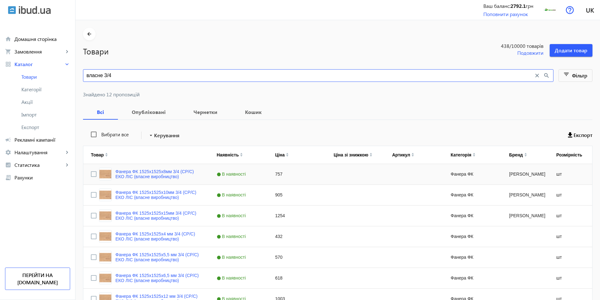
scroll to position [63, 0]
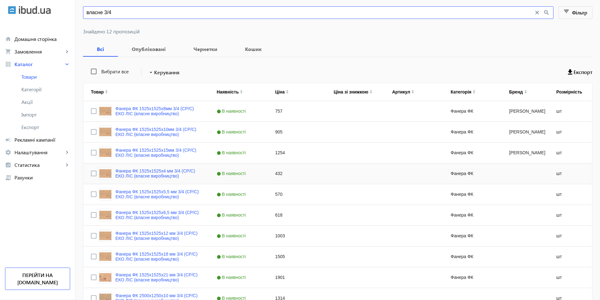
type input "власне 3/4"
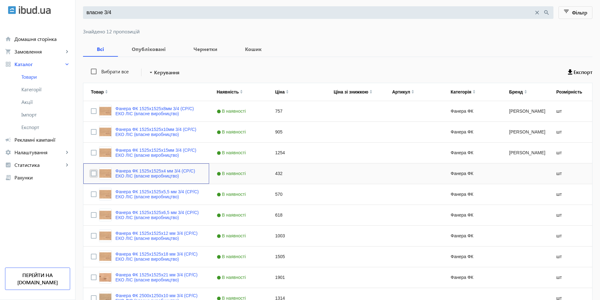
click at [91, 172] on input "Press Space to toggle row selection (unchecked)" at bounding box center [94, 173] width 6 height 6
checkbox input "true"
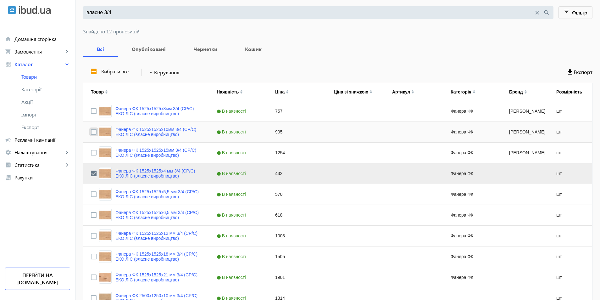
click at [91, 132] on input "Press Space to toggle row selection (unchecked)" at bounding box center [94, 132] width 6 height 6
checkbox input "true"
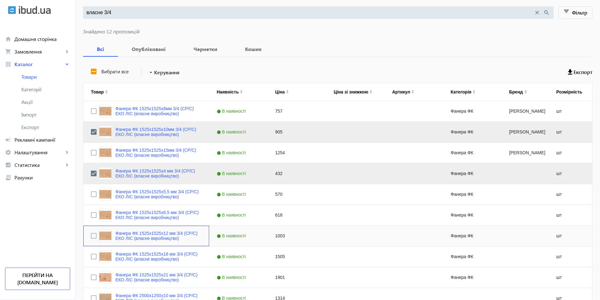
click at [93, 236] on div "Фанера ФК 1525x1525x12 мм 3/4 (CP/C) ЕКО ЛІС (власне виробництво)" at bounding box center [146, 235] width 111 height 15
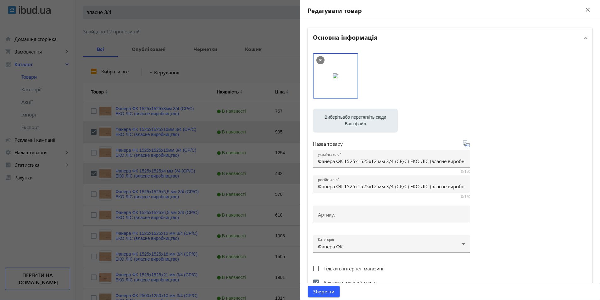
click at [90, 235] on div at bounding box center [300, 150] width 600 height 300
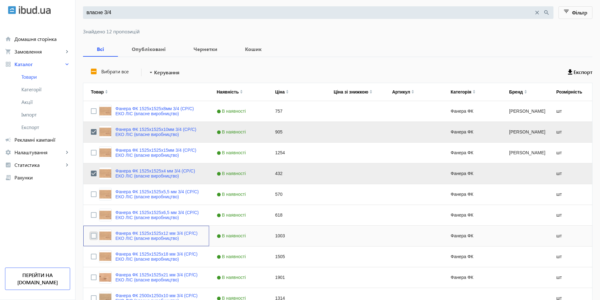
click at [91, 235] on input "Press Space to toggle row selection (unchecked)" at bounding box center [94, 236] width 6 height 6
checkbox input "true"
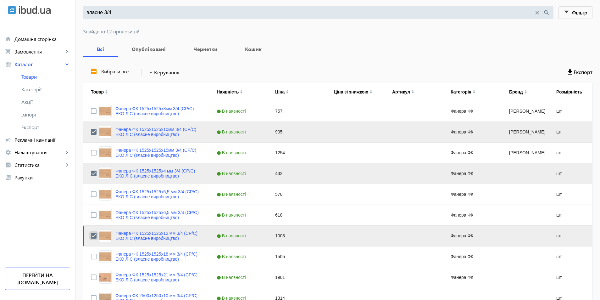
scroll to position [126, 0]
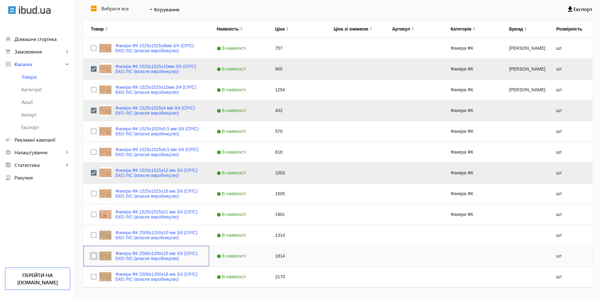
click at [91, 255] on input "Press Space to toggle row selection (unchecked)" at bounding box center [94, 256] width 6 height 6
checkbox input "true"
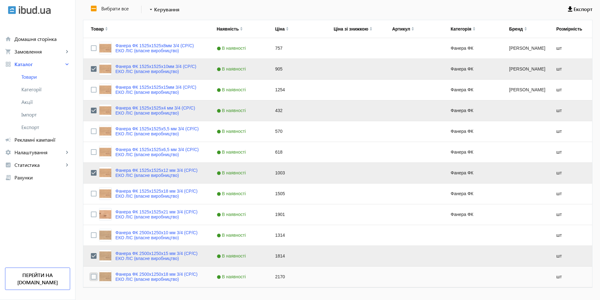
click at [91, 276] on input "Press Space to toggle row selection (unchecked)" at bounding box center [94, 277] width 6 height 6
checkbox input "true"
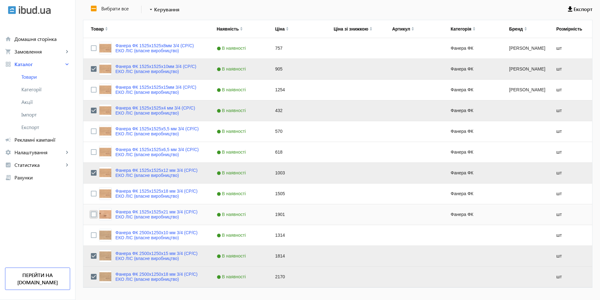
click at [91, 212] on input "Press Space to toggle row selection (unchecked)" at bounding box center [94, 214] width 6 height 6
checkbox input "true"
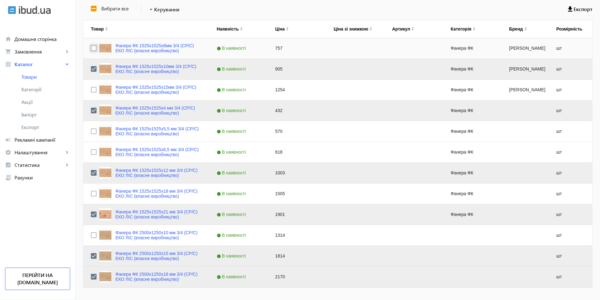
click at [91, 46] on input "Press Space to toggle row selection (unchecked)" at bounding box center [94, 48] width 6 height 6
checkbox input "true"
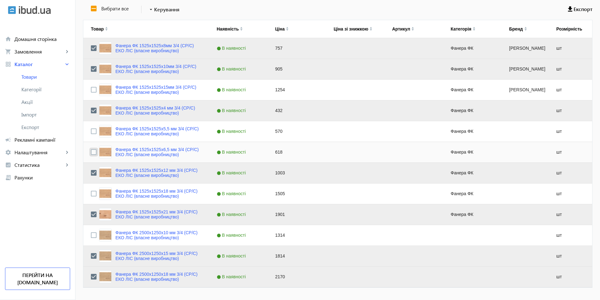
click at [91, 153] on input "Press Space to toggle row selection (unchecked)" at bounding box center [94, 152] width 6 height 6
checkbox input "true"
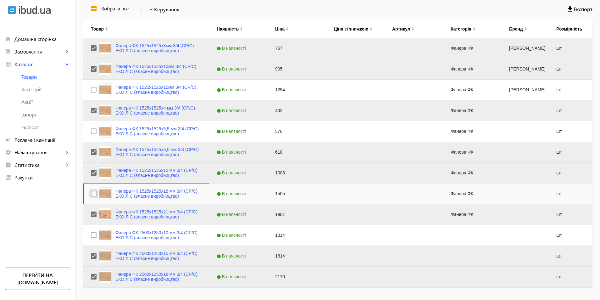
click at [91, 193] on input "Press Space to toggle row selection (unchecked)" at bounding box center [94, 194] width 6 height 6
checkbox input "true"
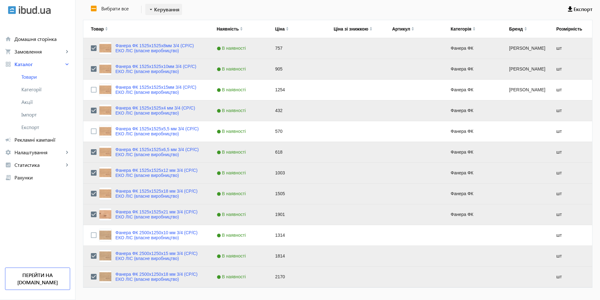
click at [161, 10] on span "Керування" at bounding box center [166, 10] width 25 height 8
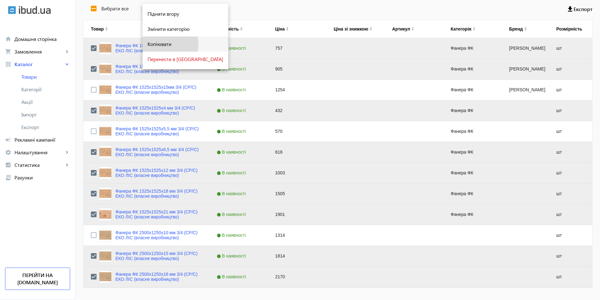
click at [164, 44] on span "Копіювати" at bounding box center [185, 44] width 76 height 5
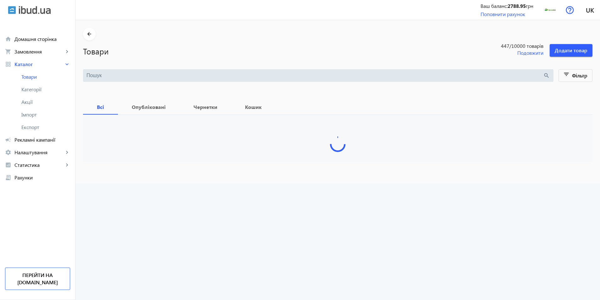
type input "власне 3/4"
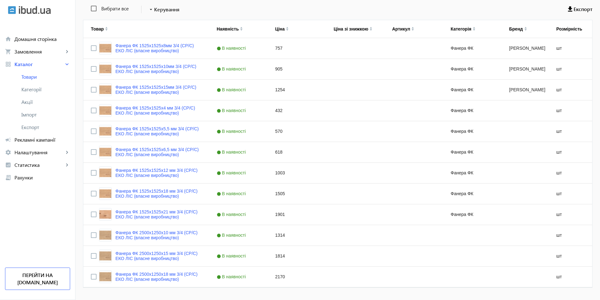
scroll to position [142, 0]
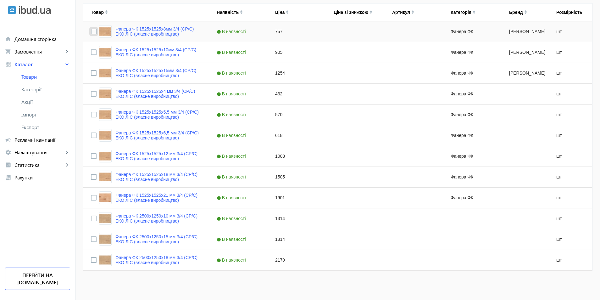
click at [91, 30] on input "Press Space to toggle row selection (unchecked)" at bounding box center [94, 32] width 6 height 6
checkbox input "true"
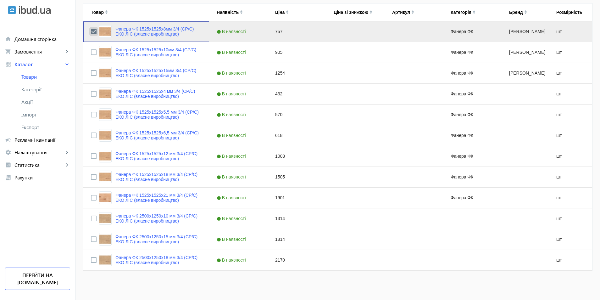
scroll to position [80, 0]
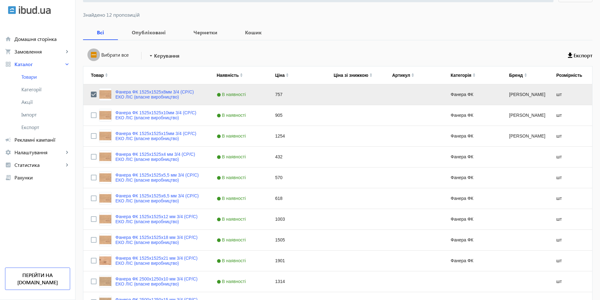
click at [88, 53] on input "Вибрати все" at bounding box center [93, 54] width 13 height 13
checkbox input "true"
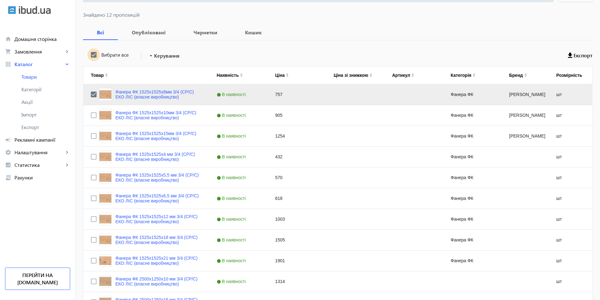
checkbox input "true"
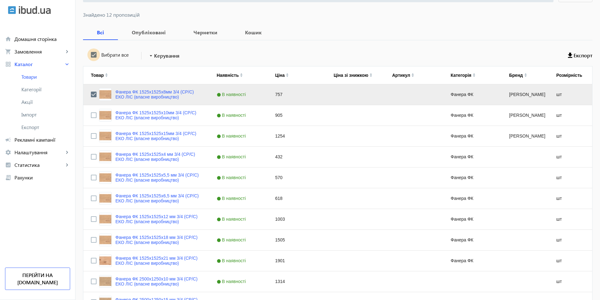
checkbox input "true"
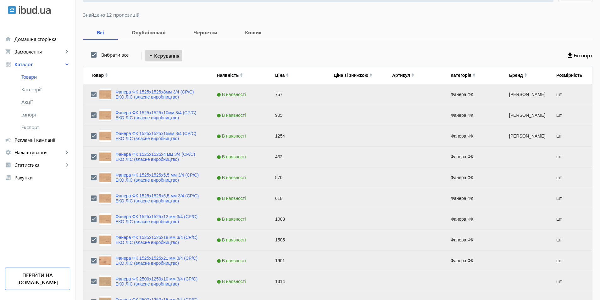
click at [155, 54] on span "Керування" at bounding box center [166, 56] width 25 height 8
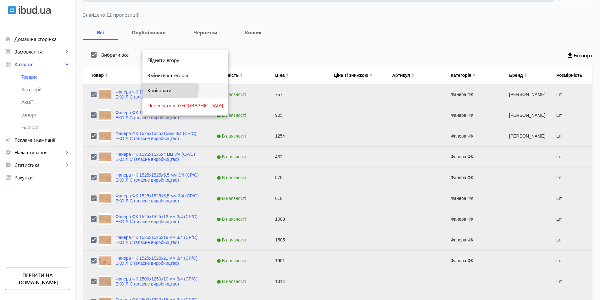
click at [157, 88] on span "Копіювати" at bounding box center [185, 90] width 76 height 5
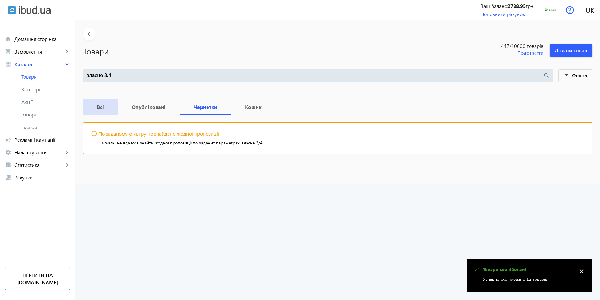
click at [95, 104] on b "Всі" at bounding box center [101, 106] width 20 height 5
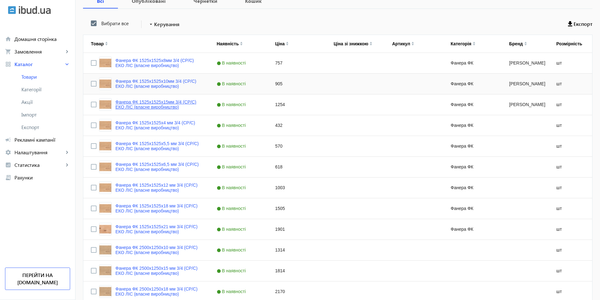
scroll to position [48, 0]
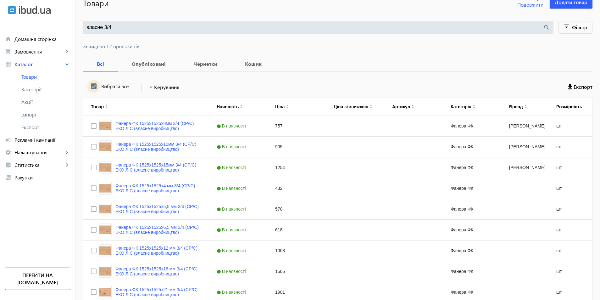
click at [91, 86] on input "Вибрати все" at bounding box center [93, 86] width 13 height 13
checkbox input "true"
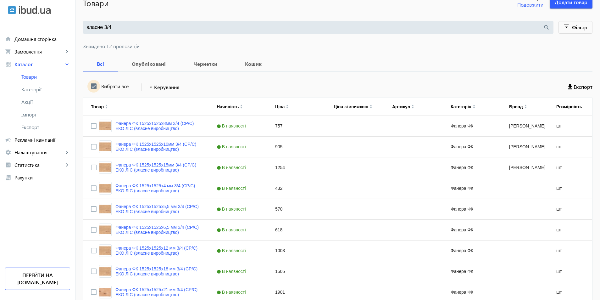
checkbox input "true"
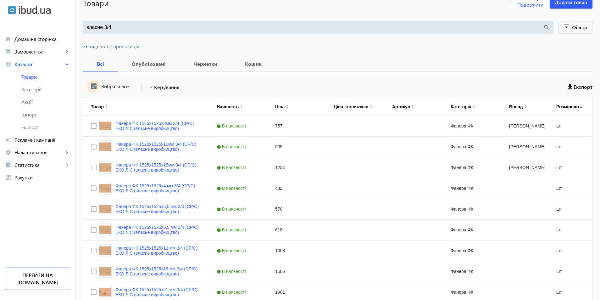
checkbox input "true"
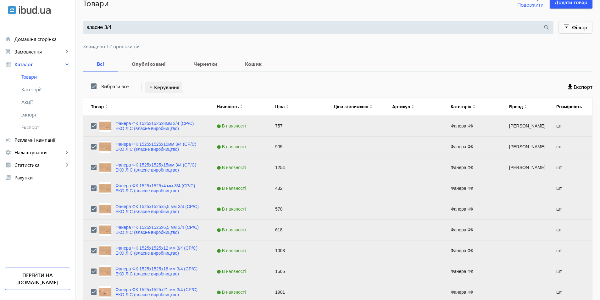
click at [158, 85] on span "Керування" at bounding box center [166, 87] width 25 height 8
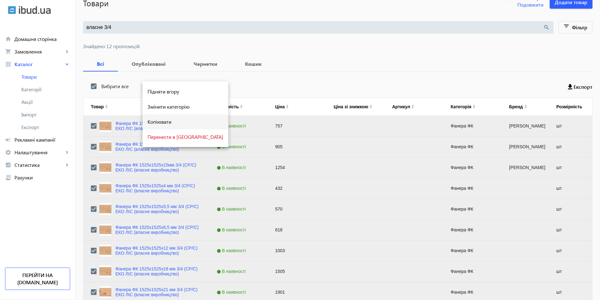
click at [153, 124] on span "Копіювати" at bounding box center [185, 121] width 76 height 5
